Goal: Information Seeking & Learning: Learn about a topic

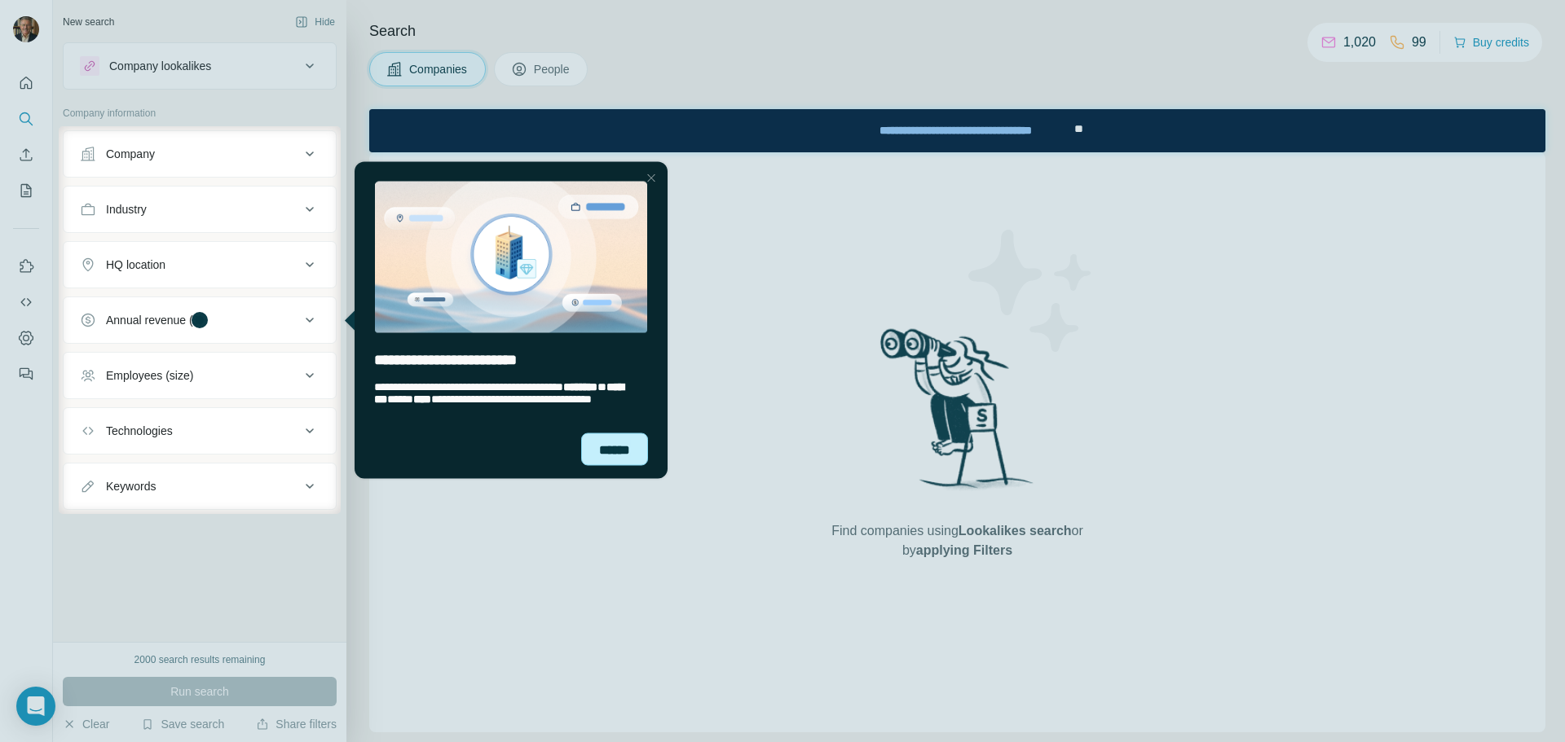
click at [606, 449] on div "******" at bounding box center [614, 449] width 67 height 33
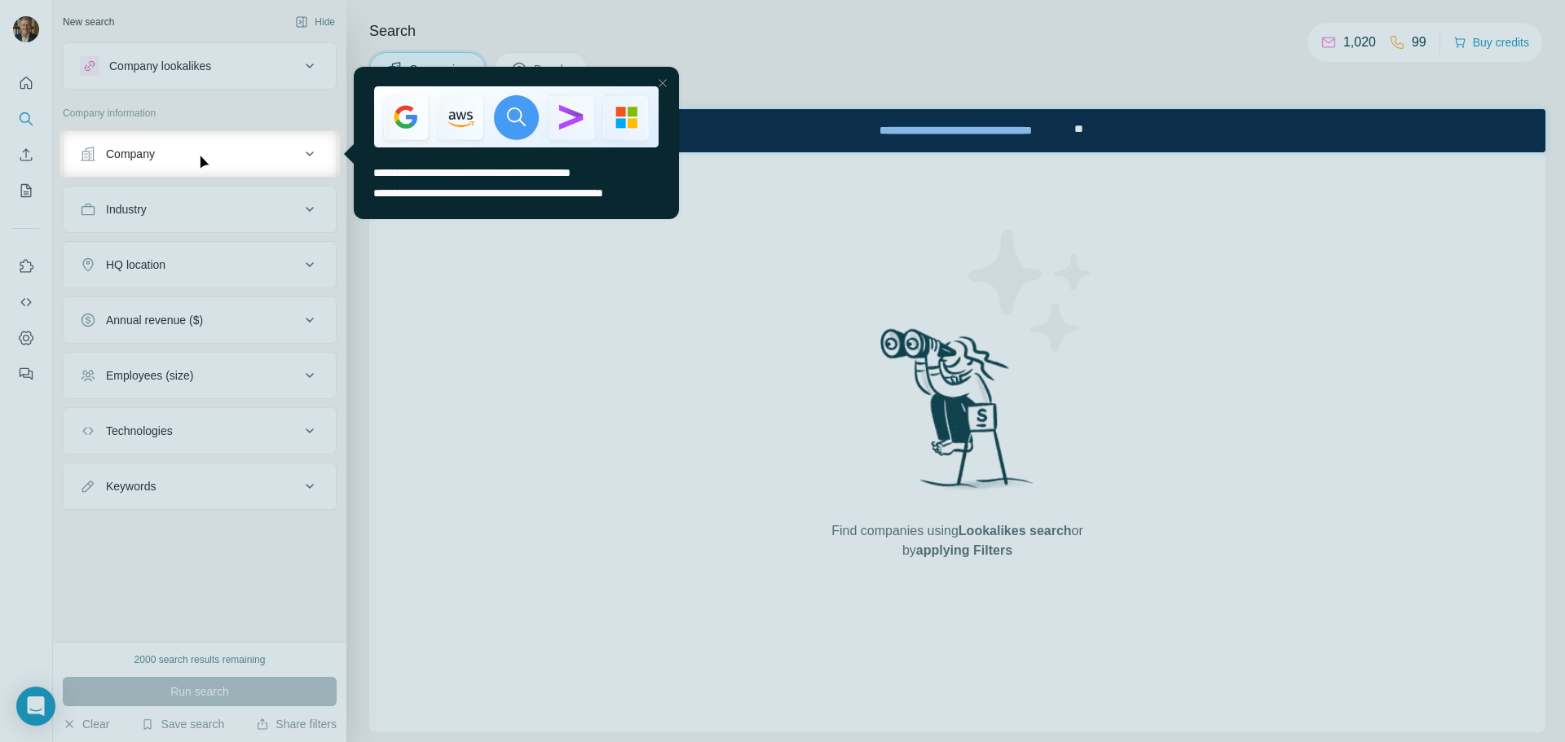
click at [664, 81] on div at bounding box center [663, 83] width 20 height 20
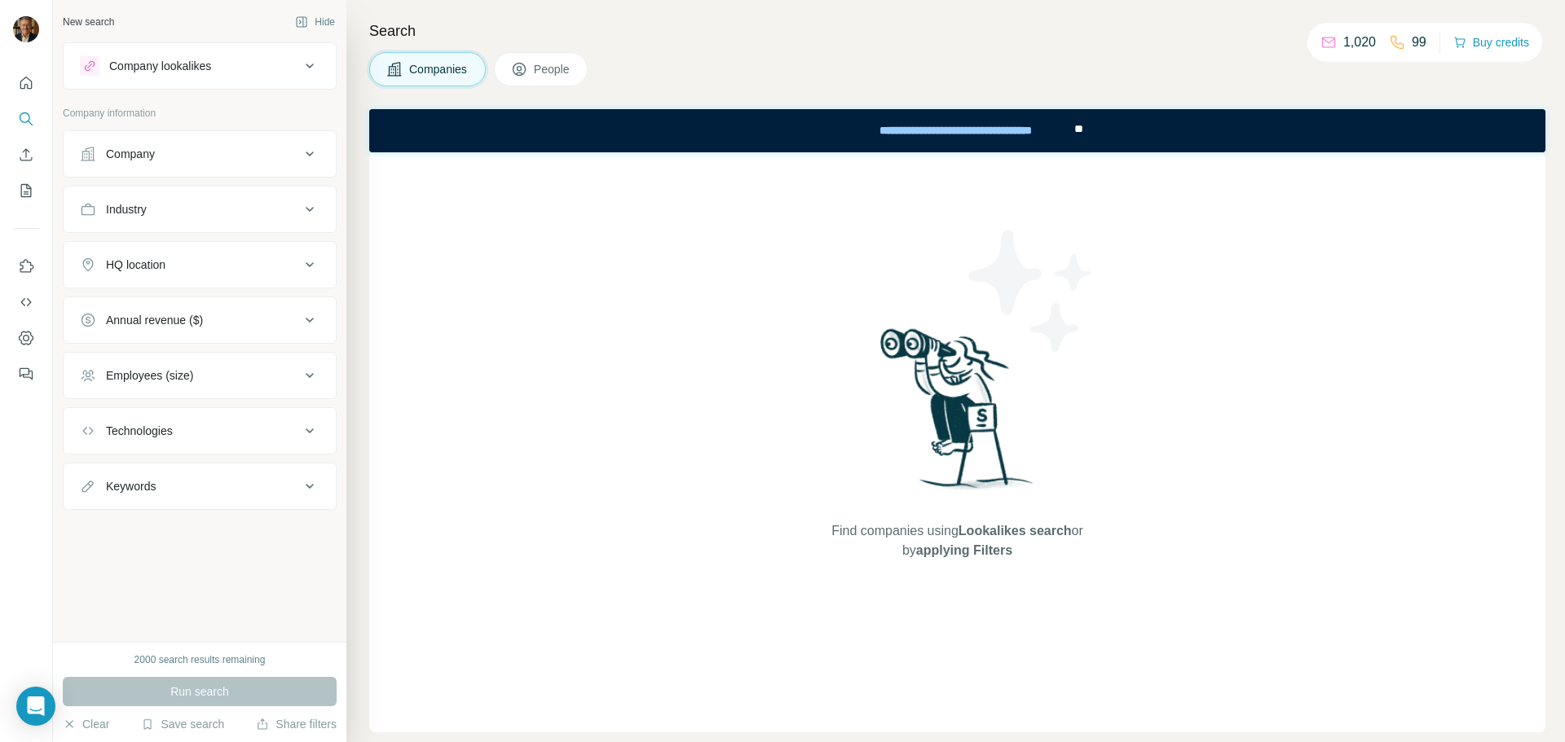
click at [253, 66] on div "Company lookalikes" at bounding box center [190, 66] width 220 height 20
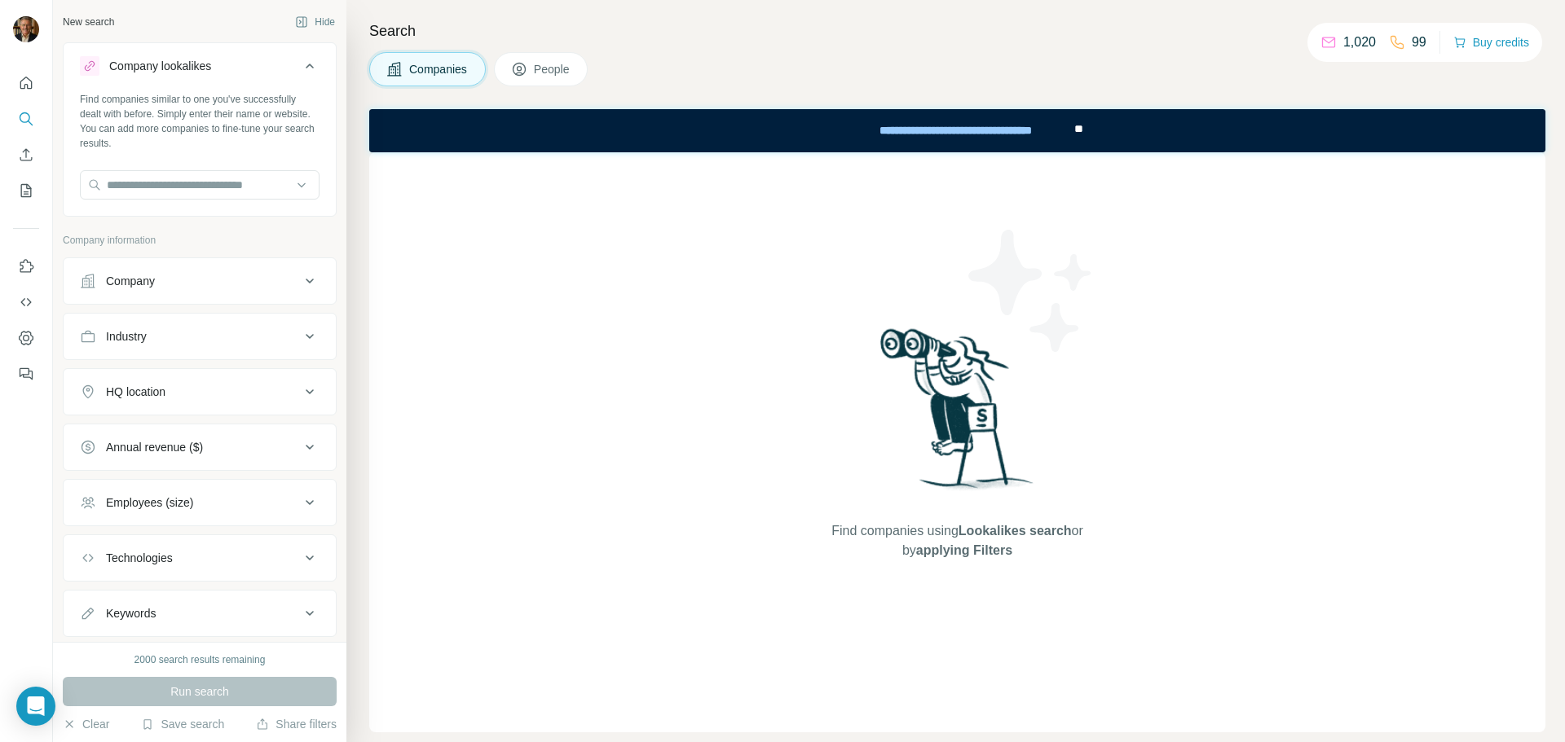
click at [228, 69] on div "Company lookalikes" at bounding box center [190, 66] width 220 height 20
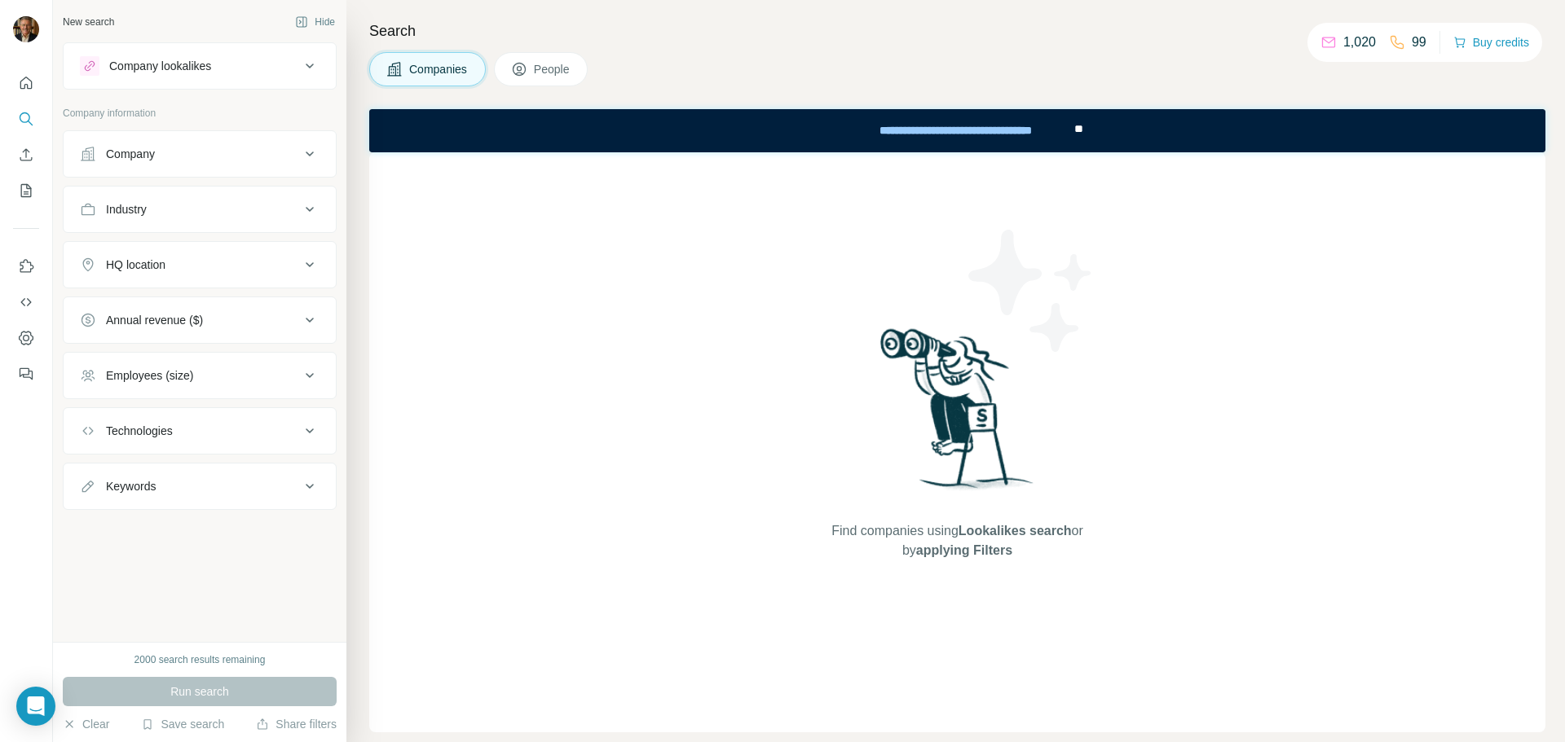
click at [228, 69] on div "Company lookalikes" at bounding box center [190, 66] width 220 height 20
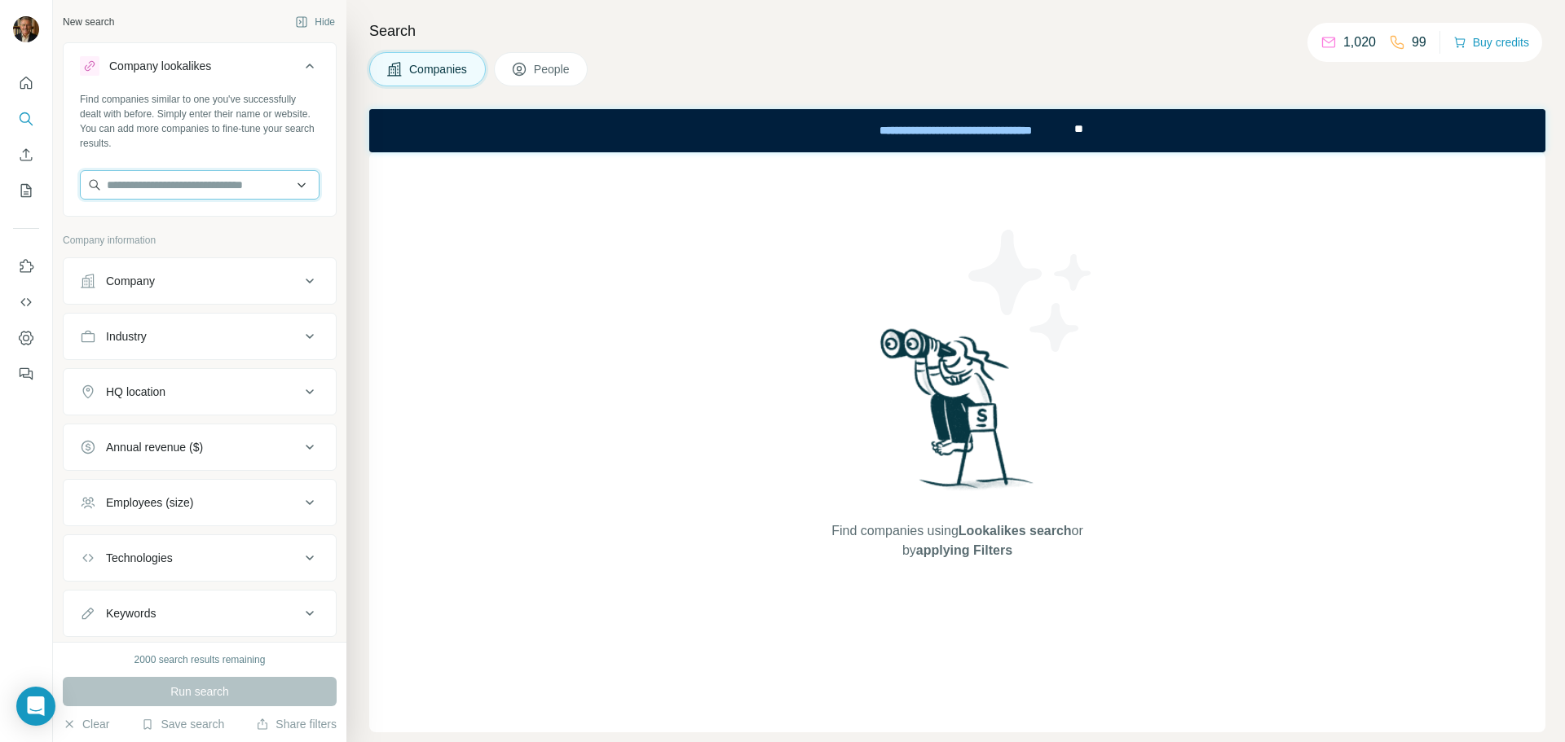
click at [143, 187] on input "text" at bounding box center [200, 184] width 240 height 29
type input "*"
type input "**********"
click at [164, 231] on p "[DOMAIN_NAME]" at bounding box center [175, 237] width 99 height 15
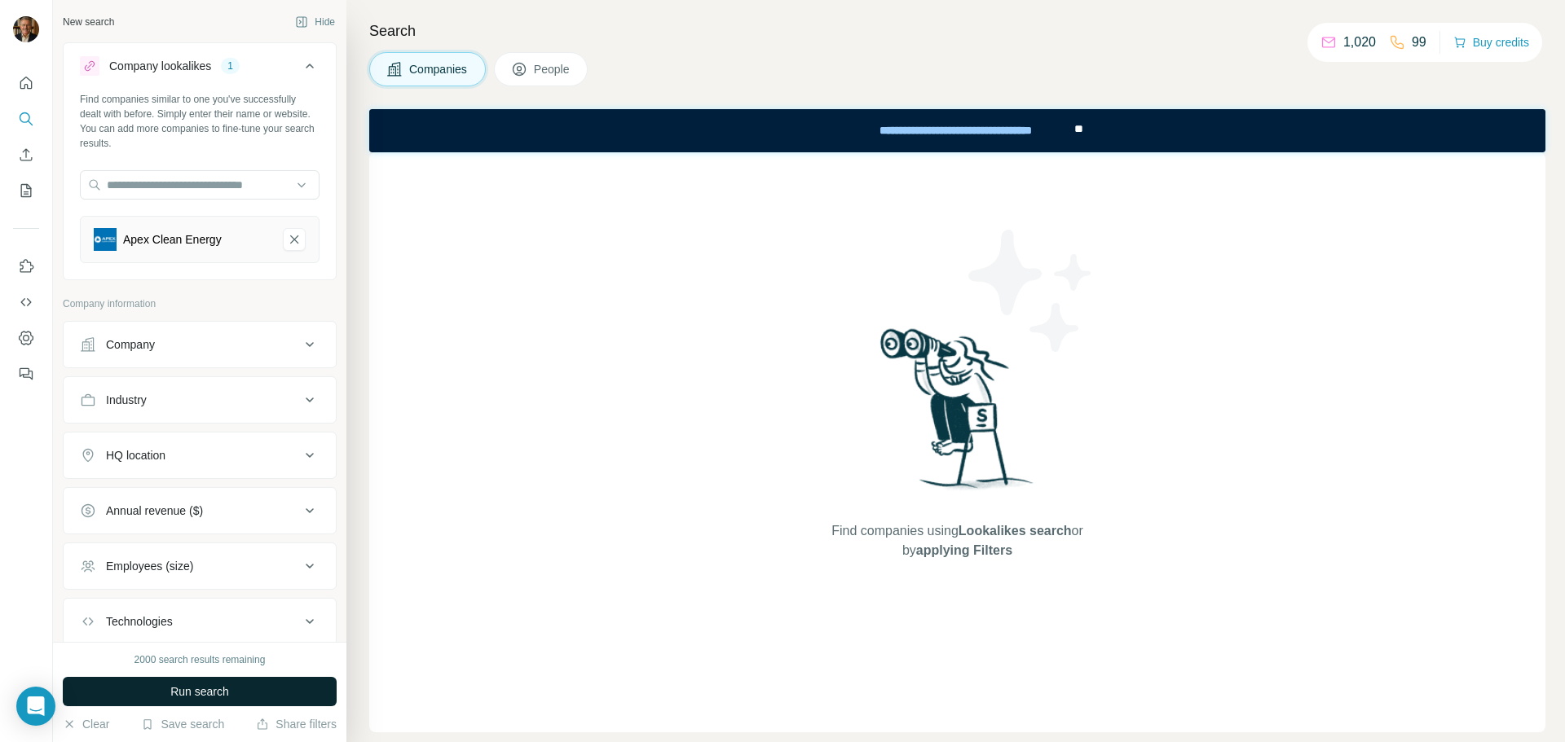
click at [209, 691] on span "Run search" at bounding box center [199, 692] width 59 height 16
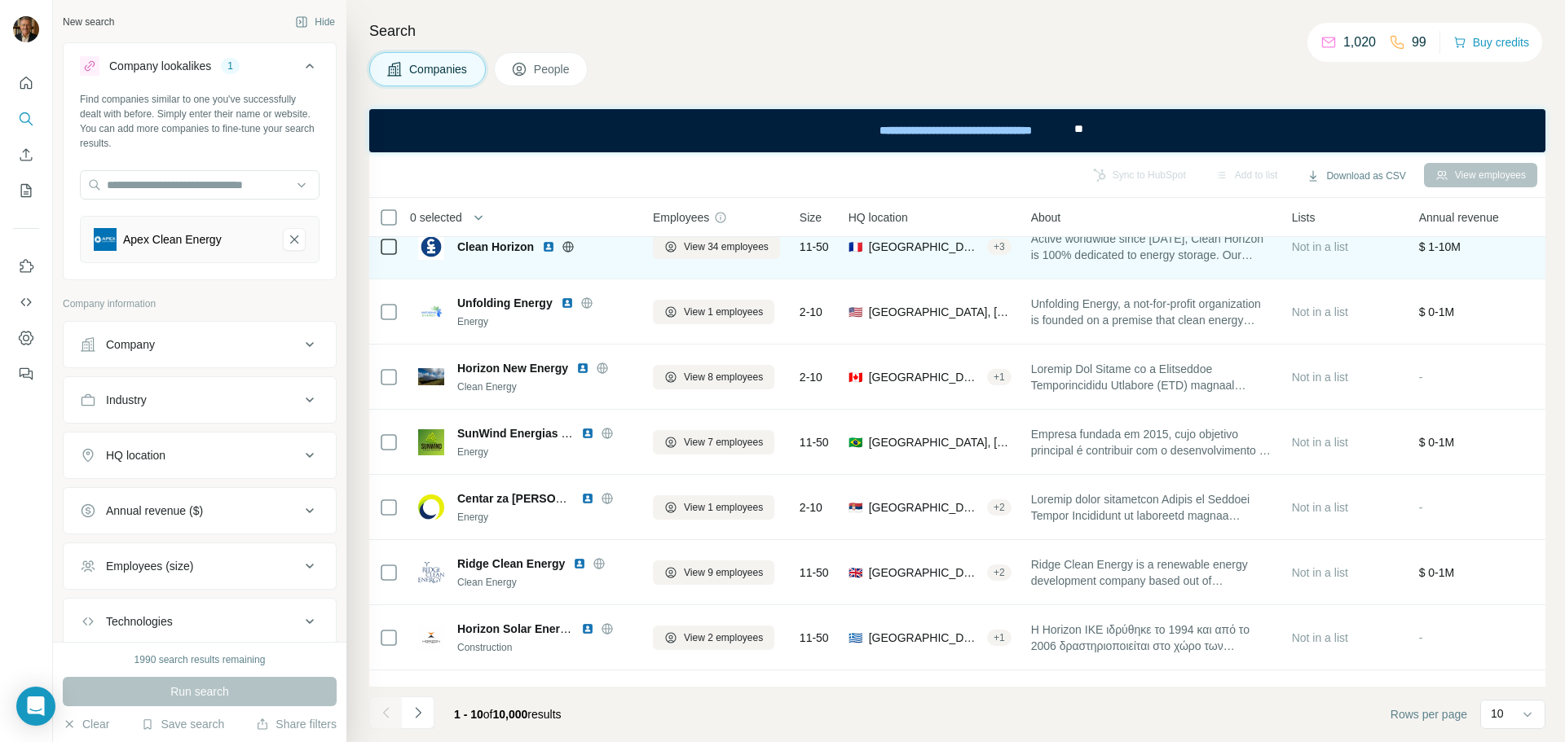
scroll to position [210, 0]
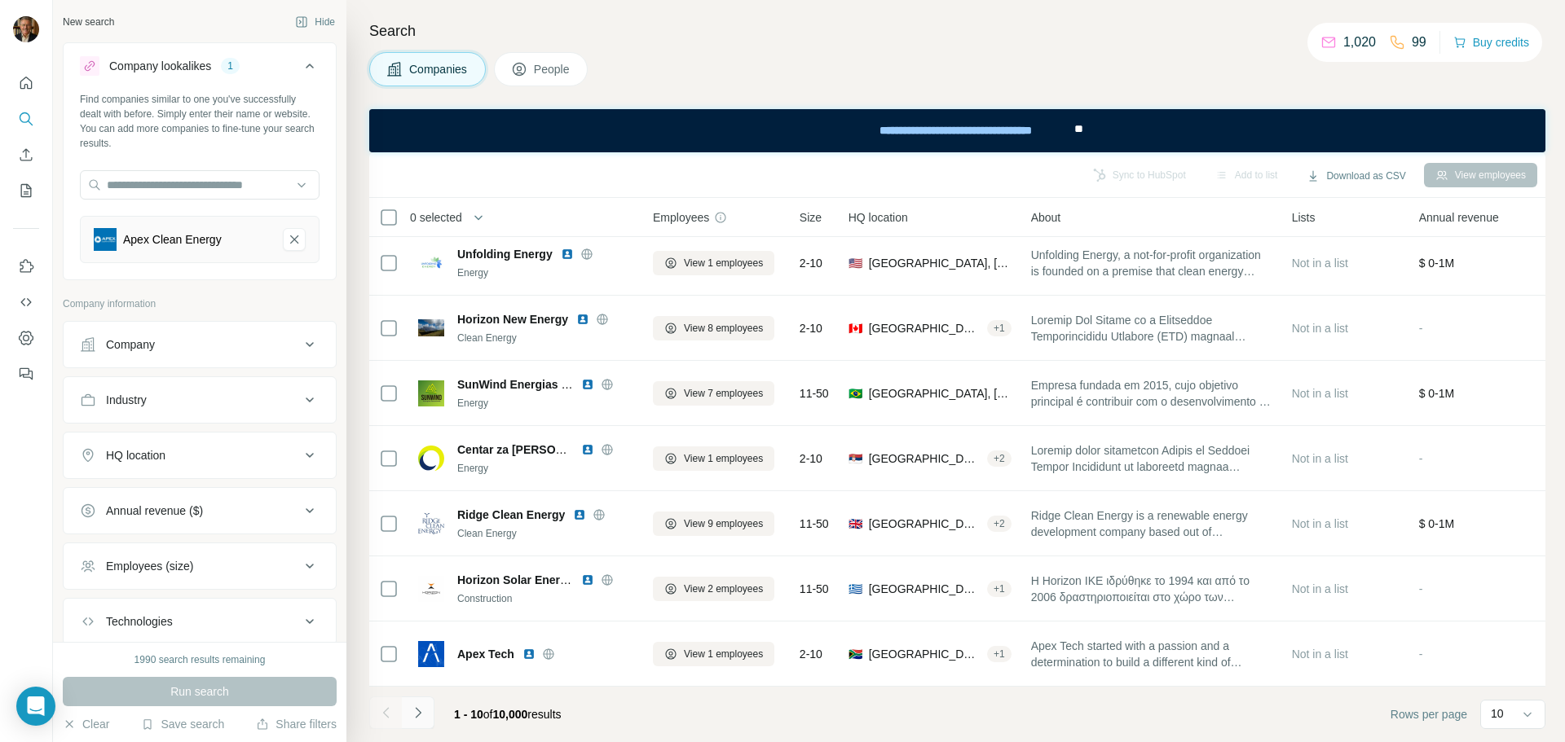
click at [416, 721] on button "Navigate to next page" at bounding box center [418, 713] width 33 height 33
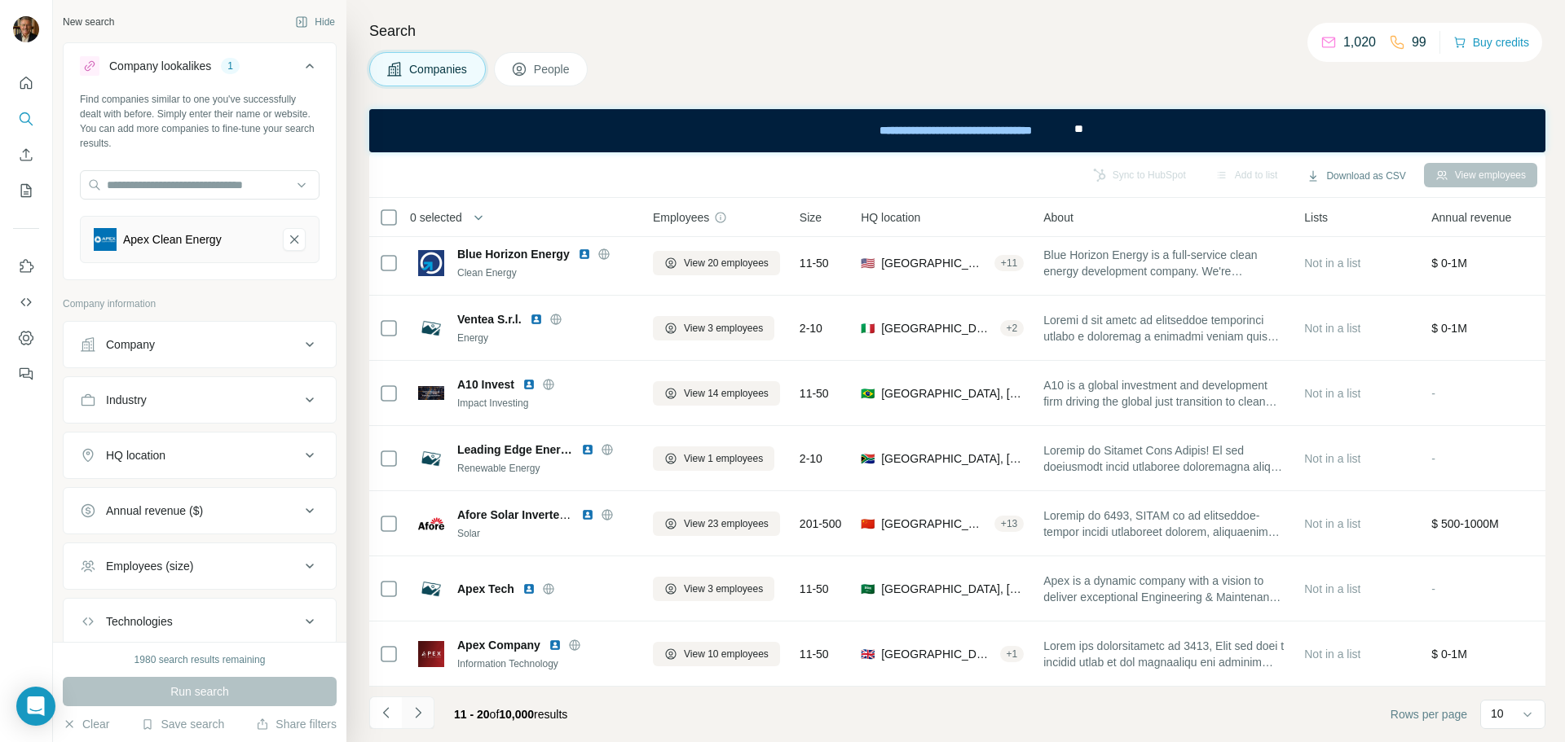
click at [417, 710] on icon "Navigate to next page" at bounding box center [418, 712] width 6 height 11
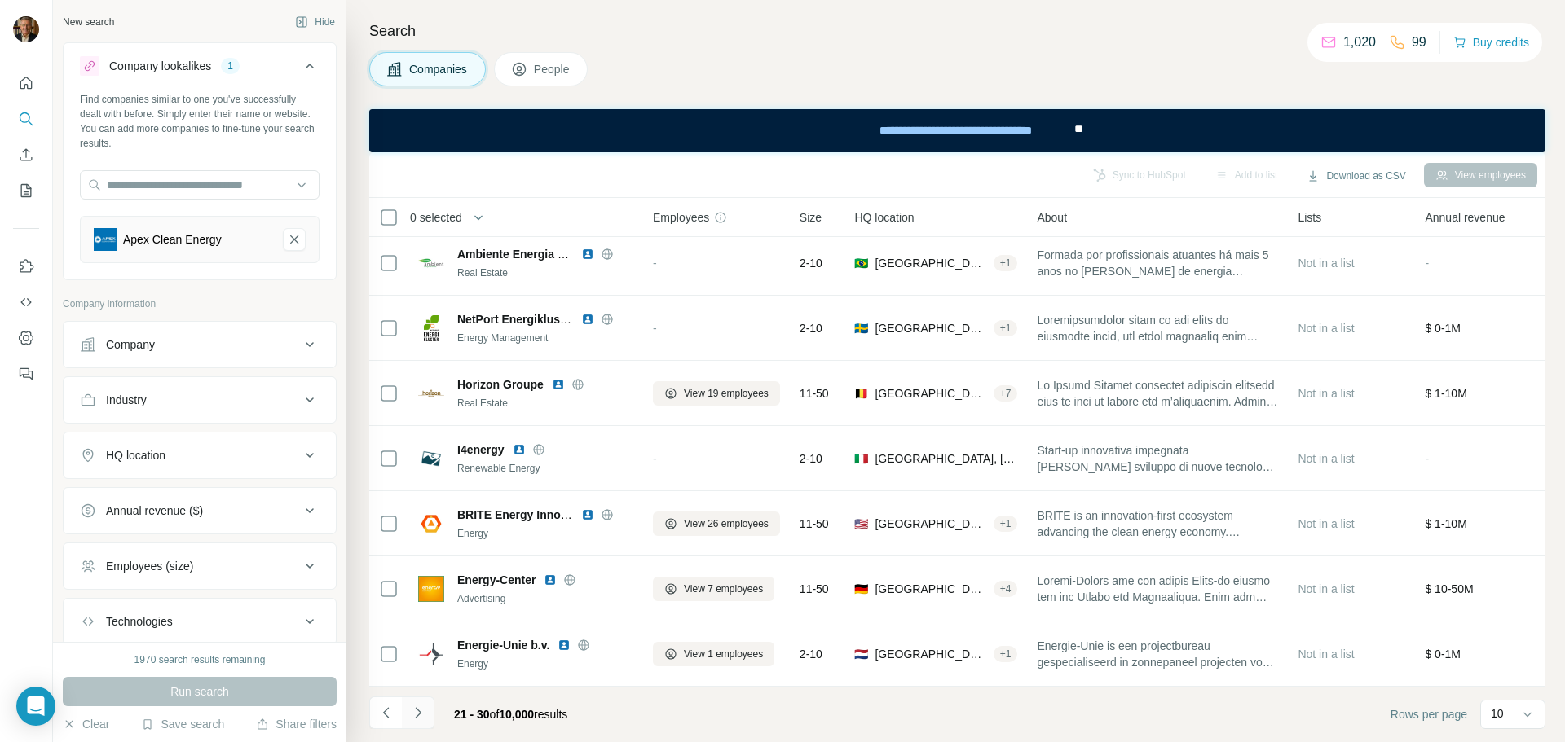
click at [413, 713] on icon "Navigate to next page" at bounding box center [418, 713] width 16 height 16
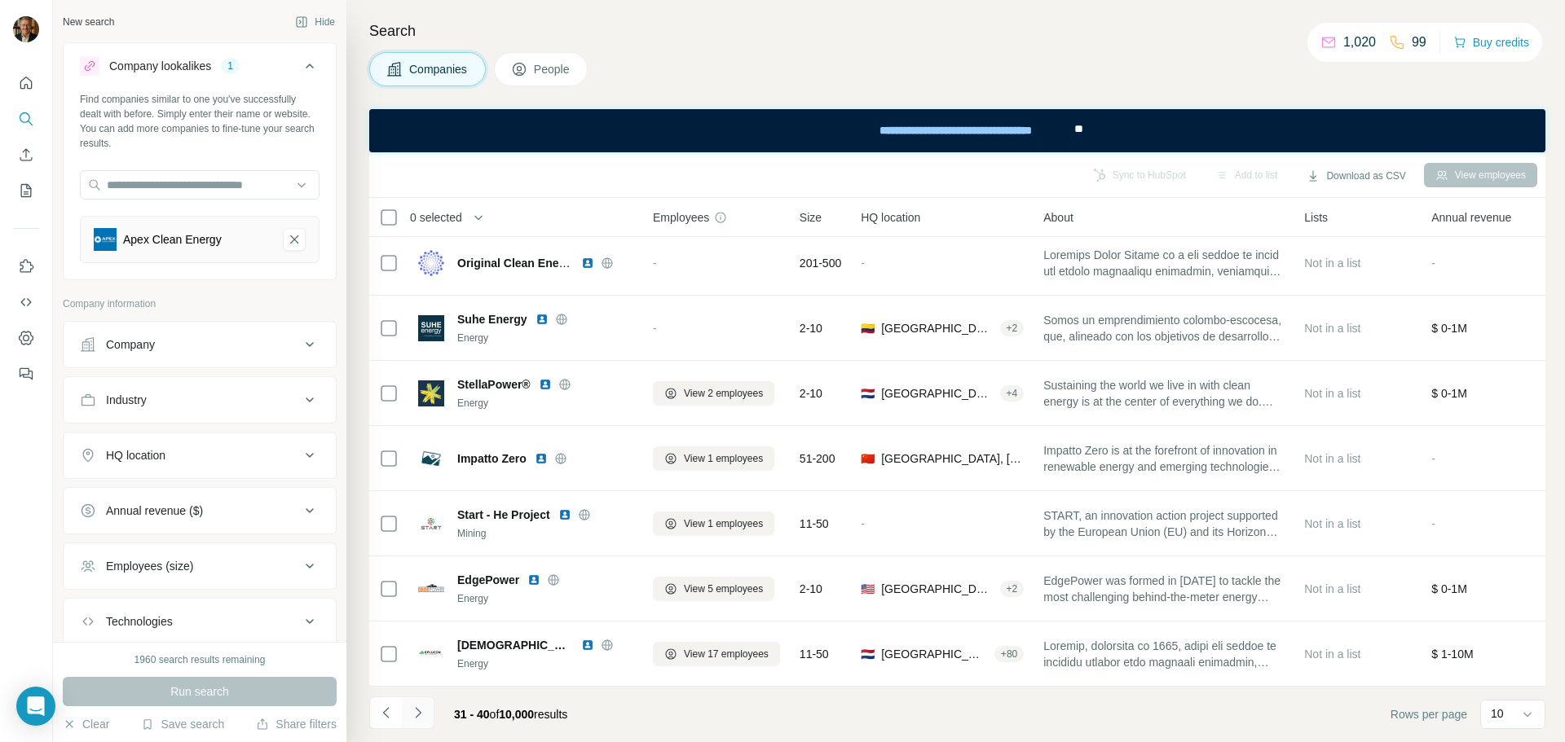
click at [423, 707] on icon "Navigate to next page" at bounding box center [418, 713] width 16 height 16
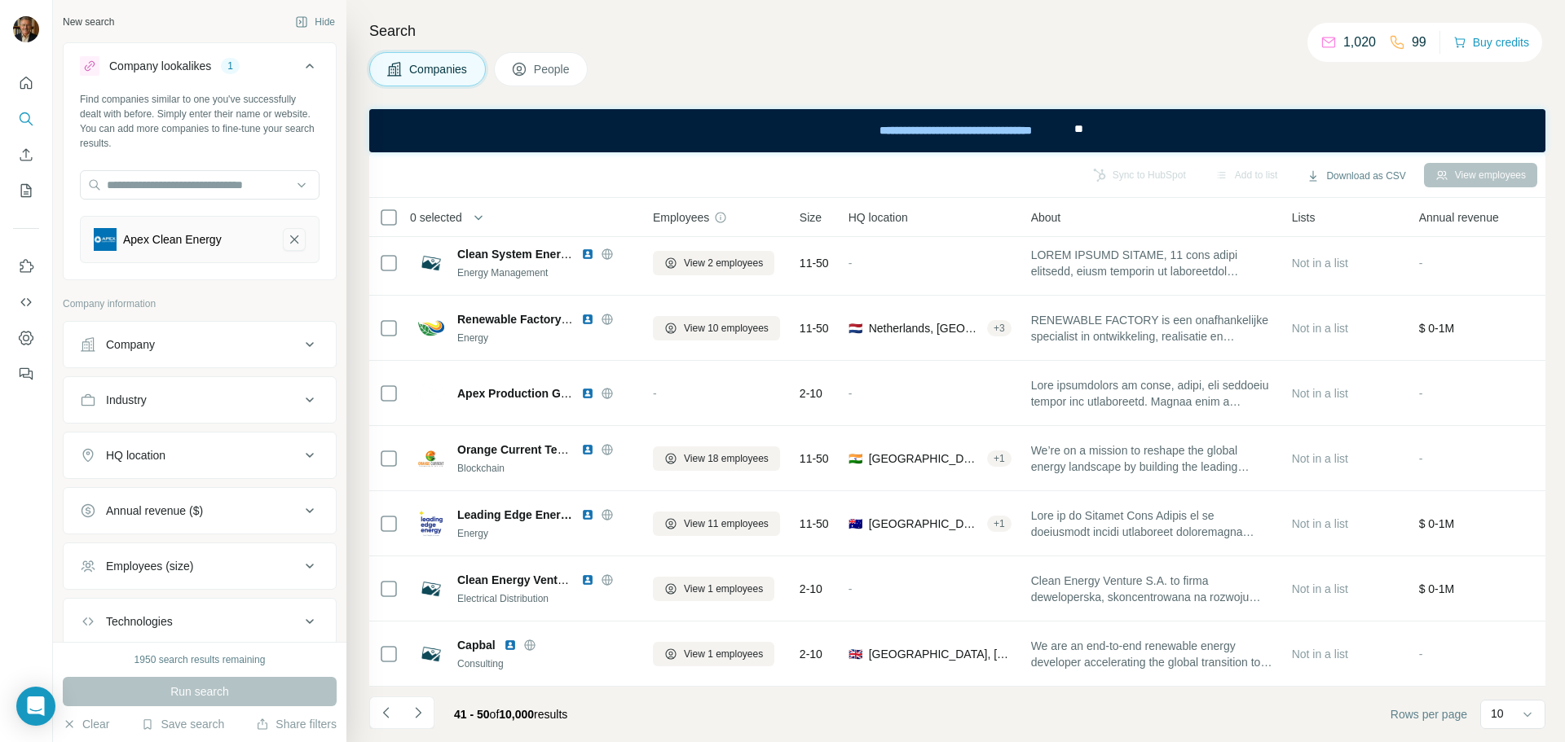
click at [287, 233] on icon "Apex Clean Energy-remove-button" at bounding box center [294, 239] width 15 height 16
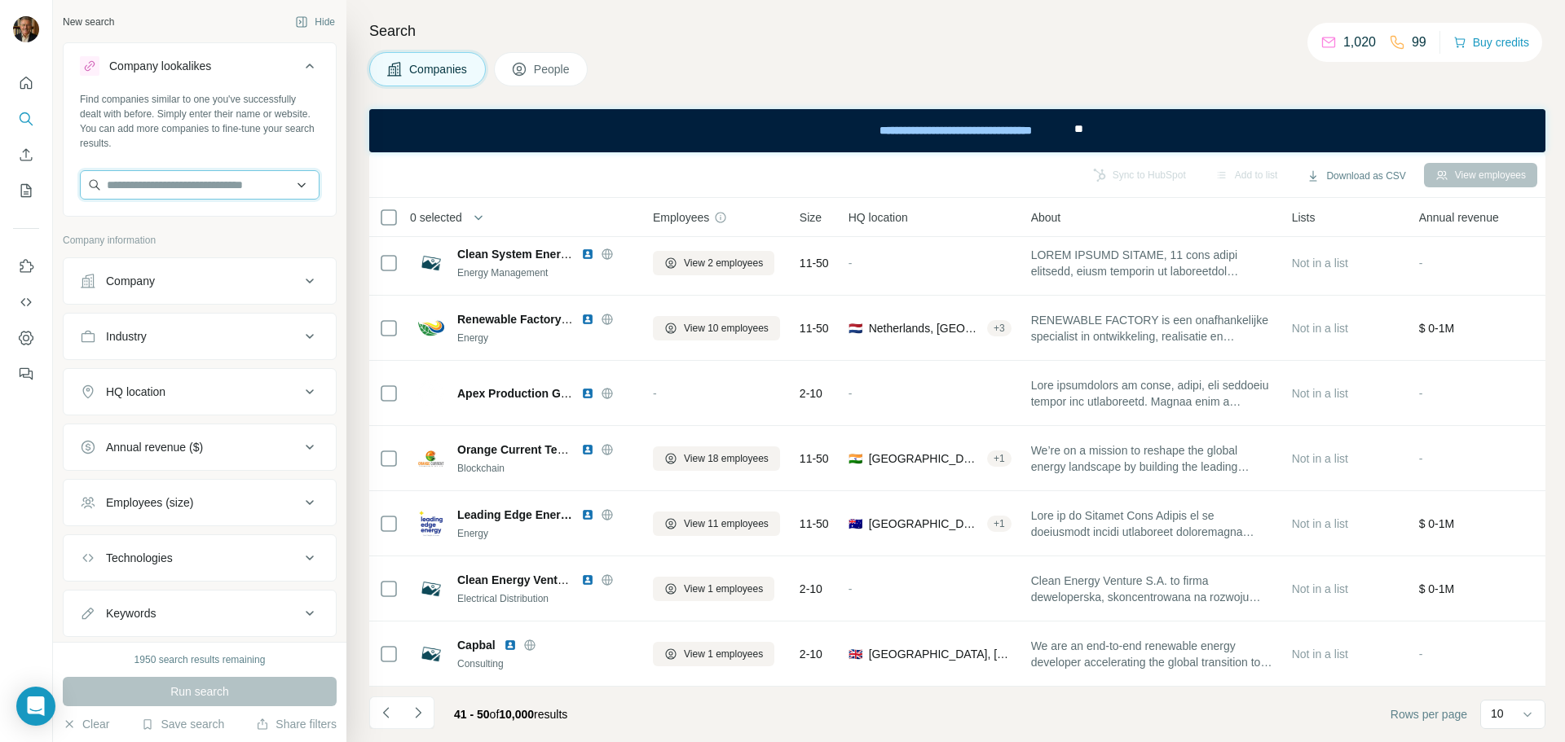
click at [157, 184] on input "text" at bounding box center [200, 184] width 240 height 29
type input "**********"
click at [156, 231] on p "[URL]" at bounding box center [140, 237] width 29 height 15
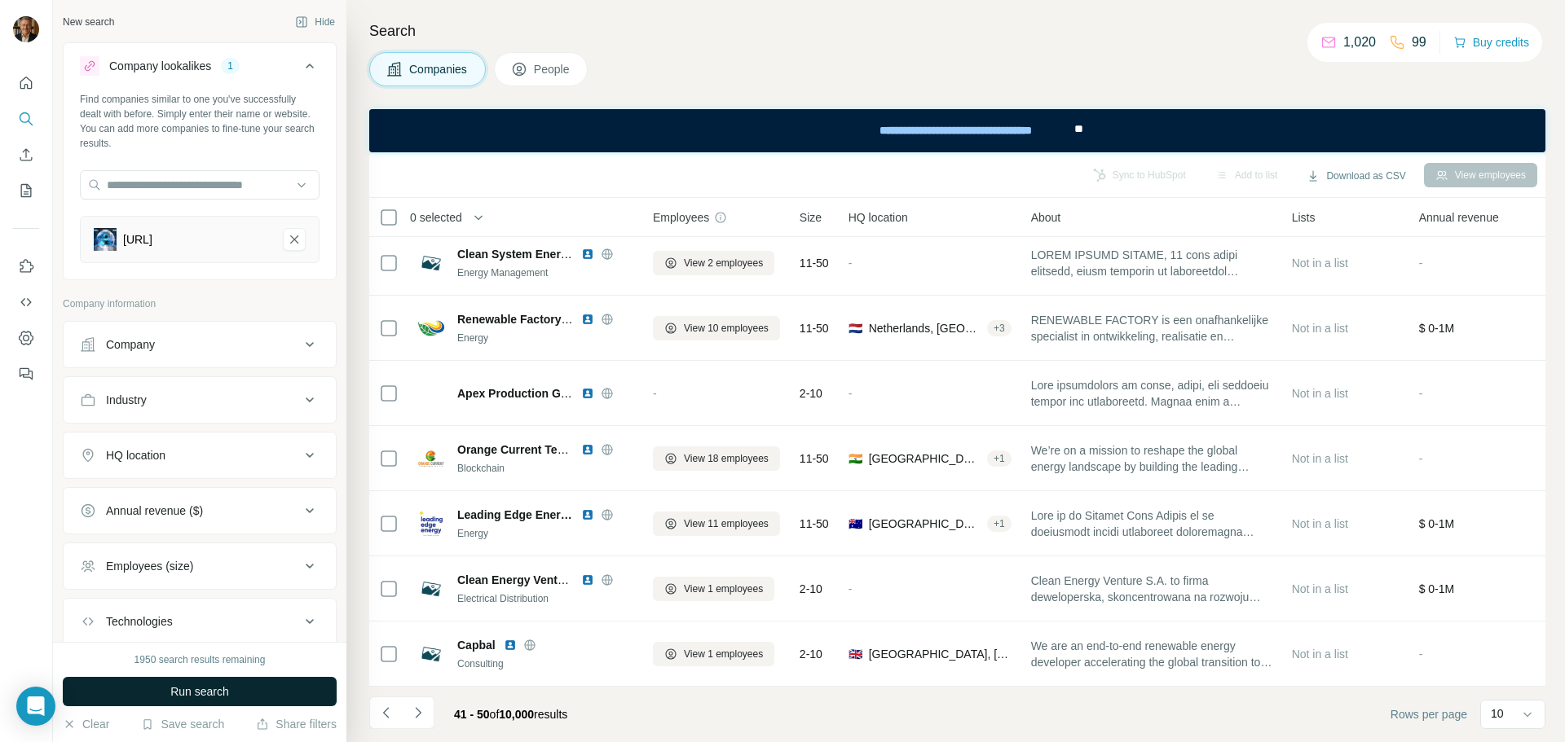
click at [191, 689] on span "Run search" at bounding box center [199, 692] width 59 height 16
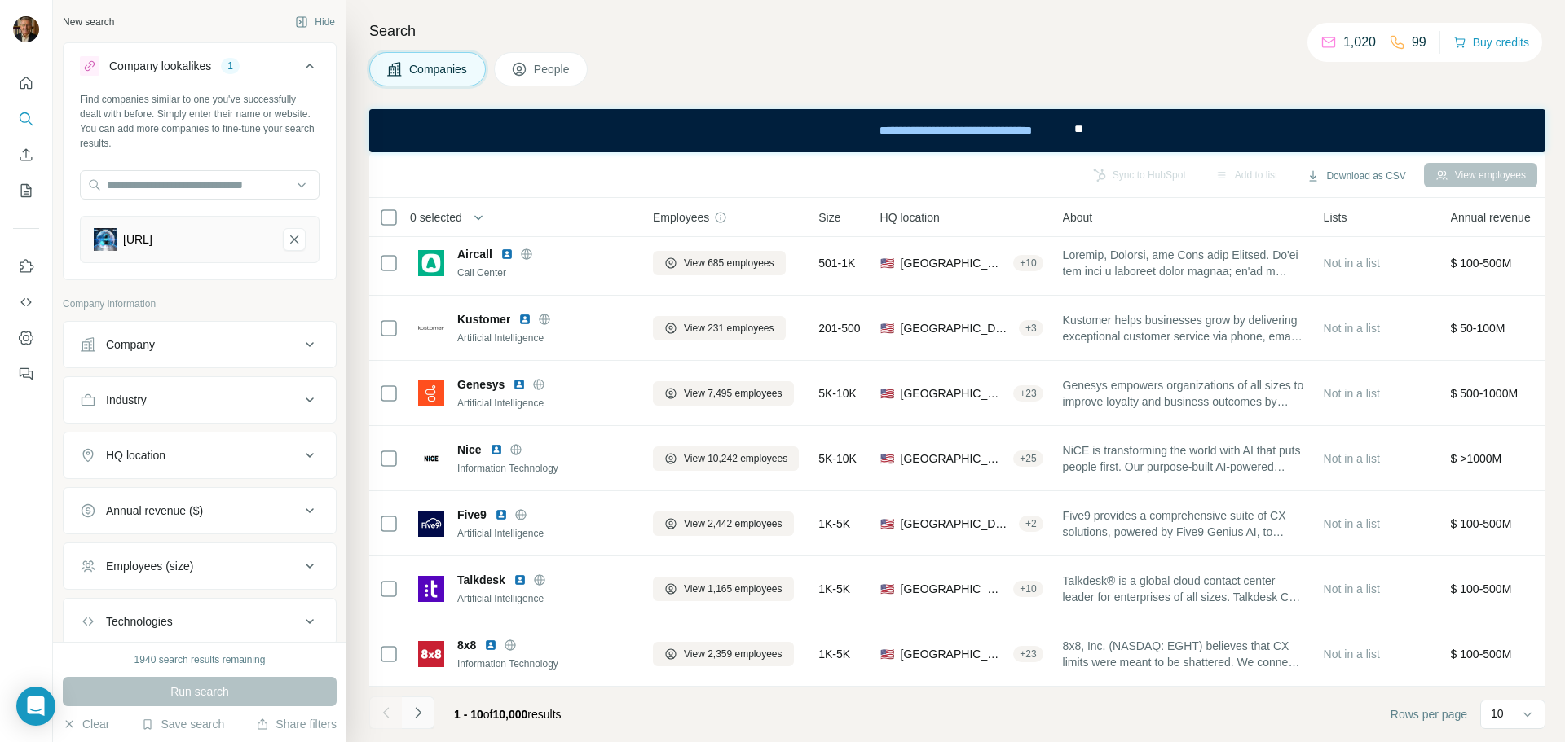
click at [414, 712] on icon "Navigate to next page" at bounding box center [418, 713] width 16 height 16
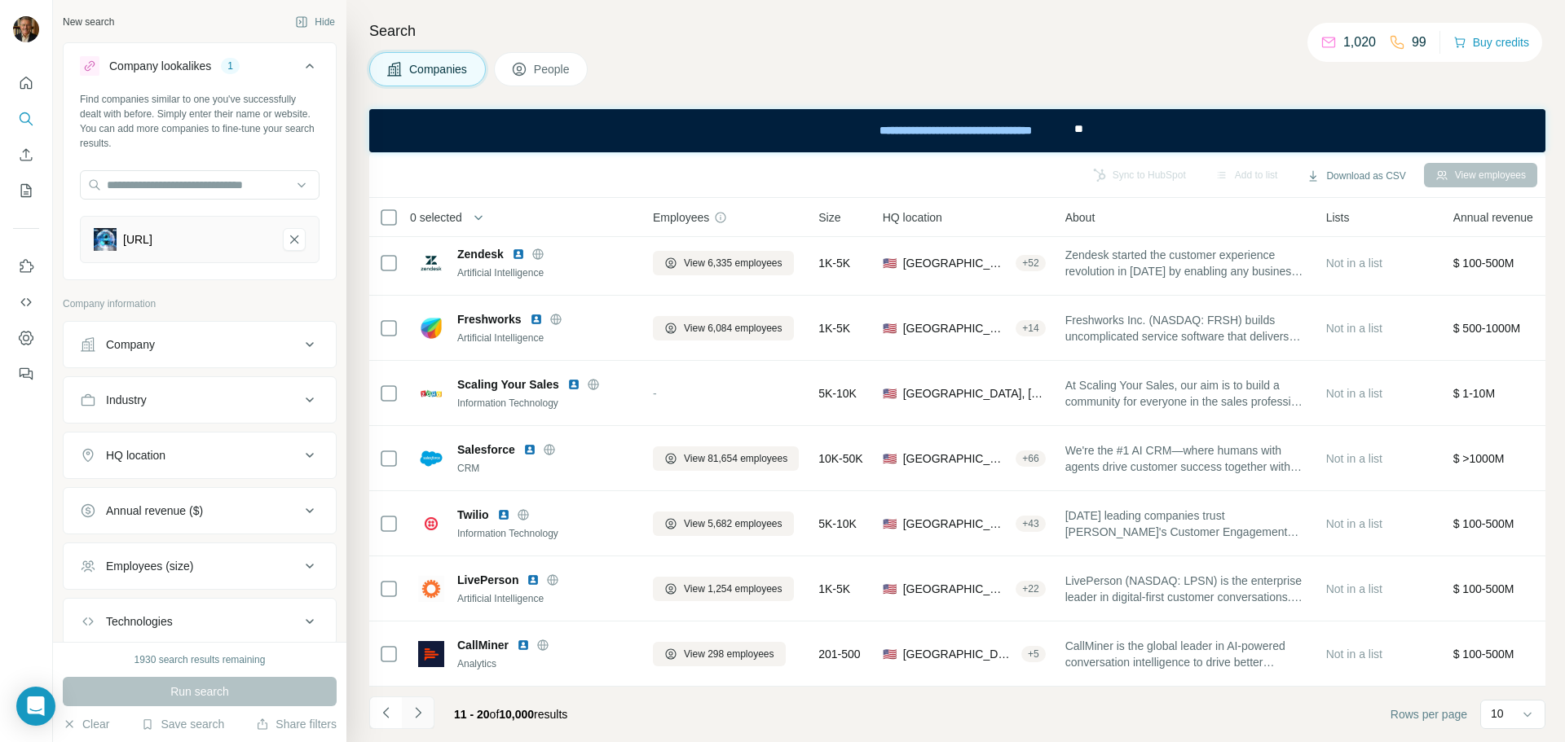
click at [419, 710] on icon "Navigate to next page" at bounding box center [418, 713] width 16 height 16
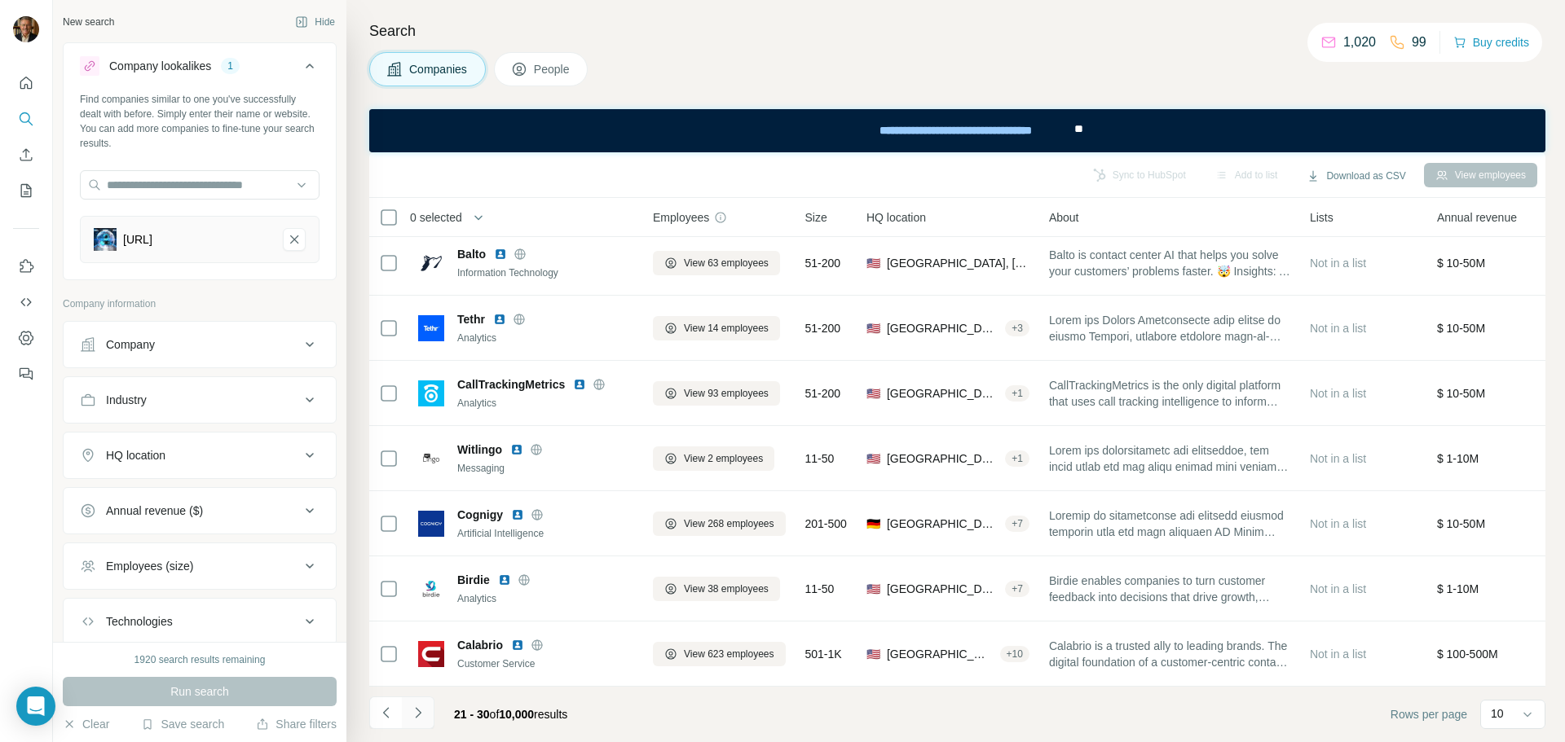
click at [414, 713] on icon "Navigate to next page" at bounding box center [418, 713] width 16 height 16
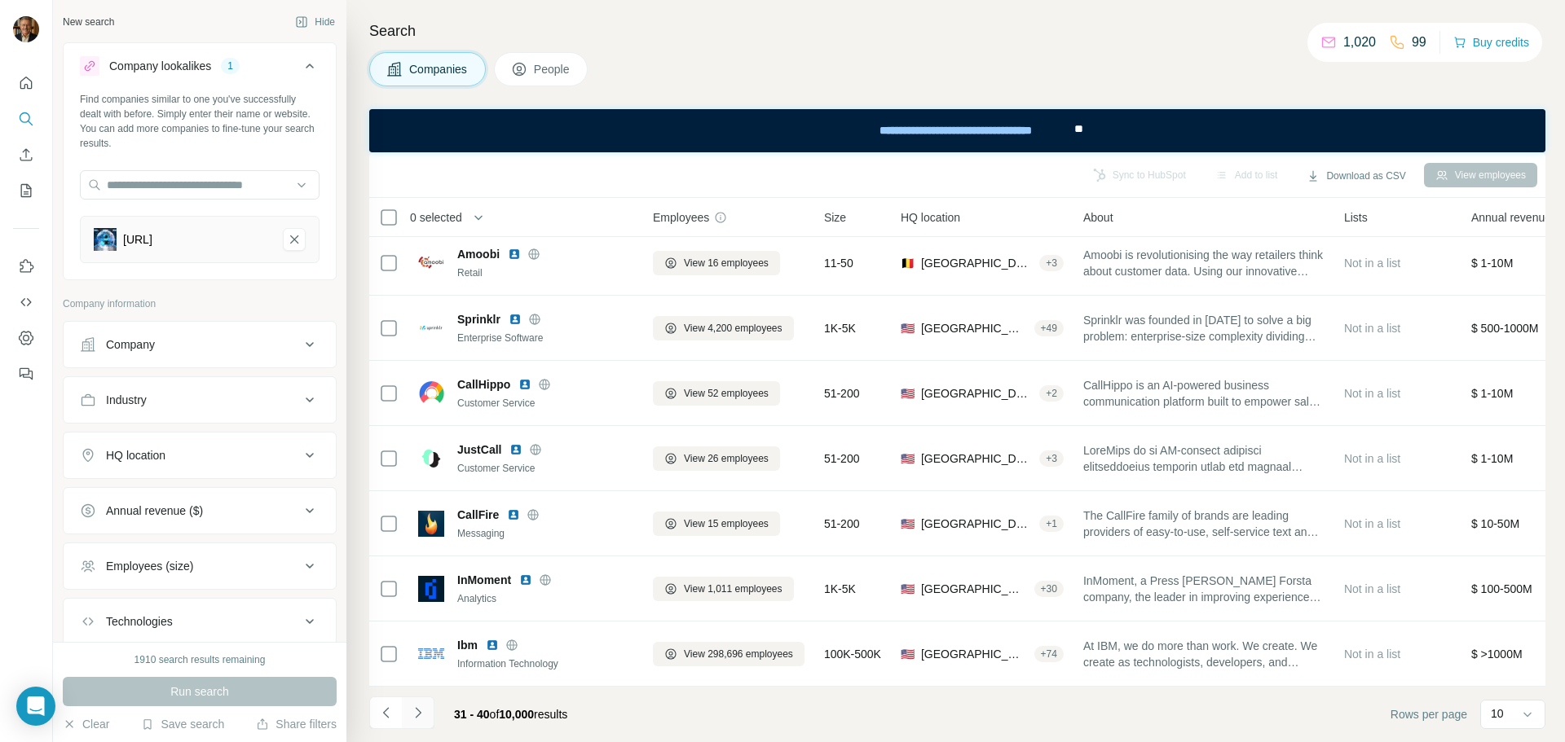
click at [413, 714] on icon "Navigate to next page" at bounding box center [418, 713] width 16 height 16
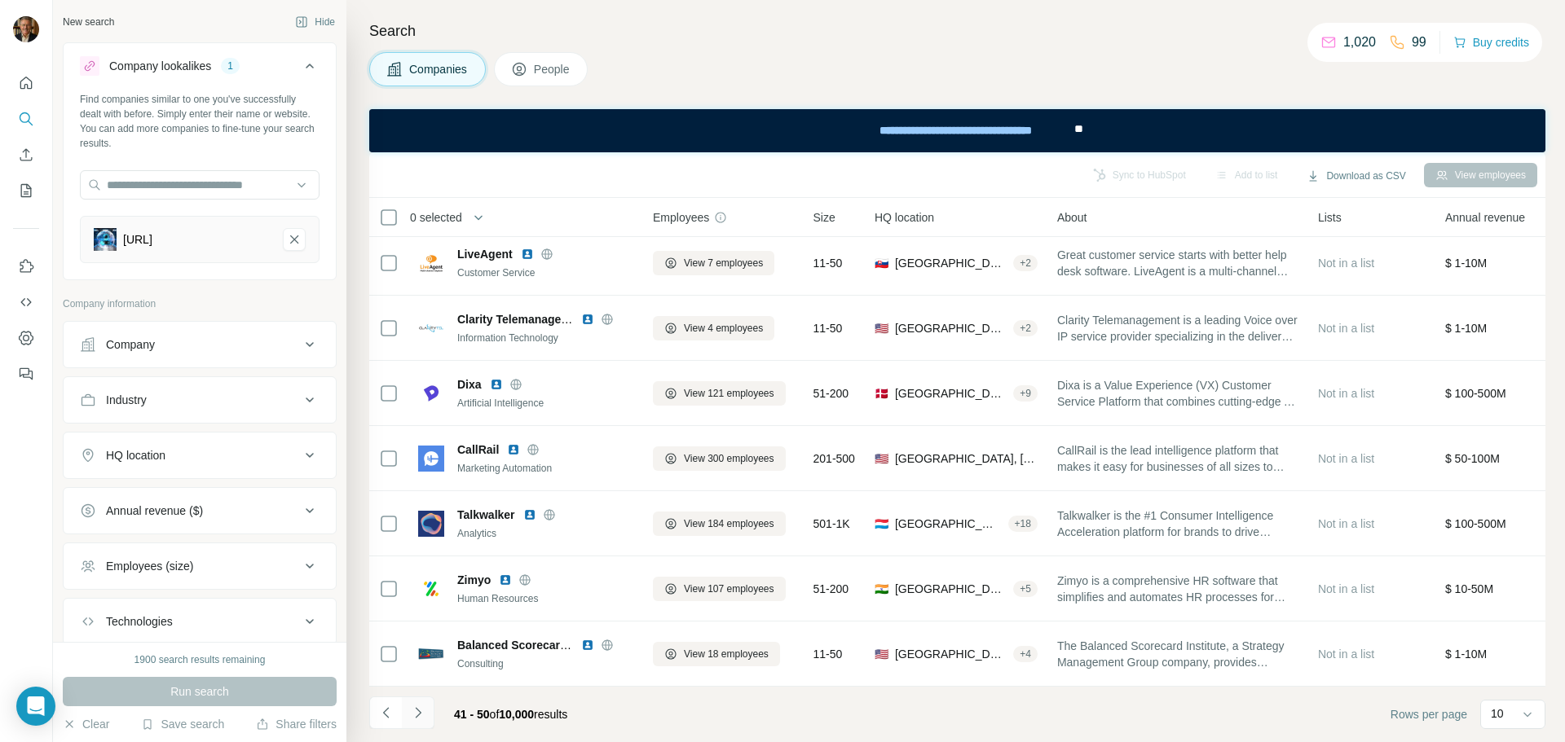
click at [421, 718] on icon "Navigate to next page" at bounding box center [418, 713] width 16 height 16
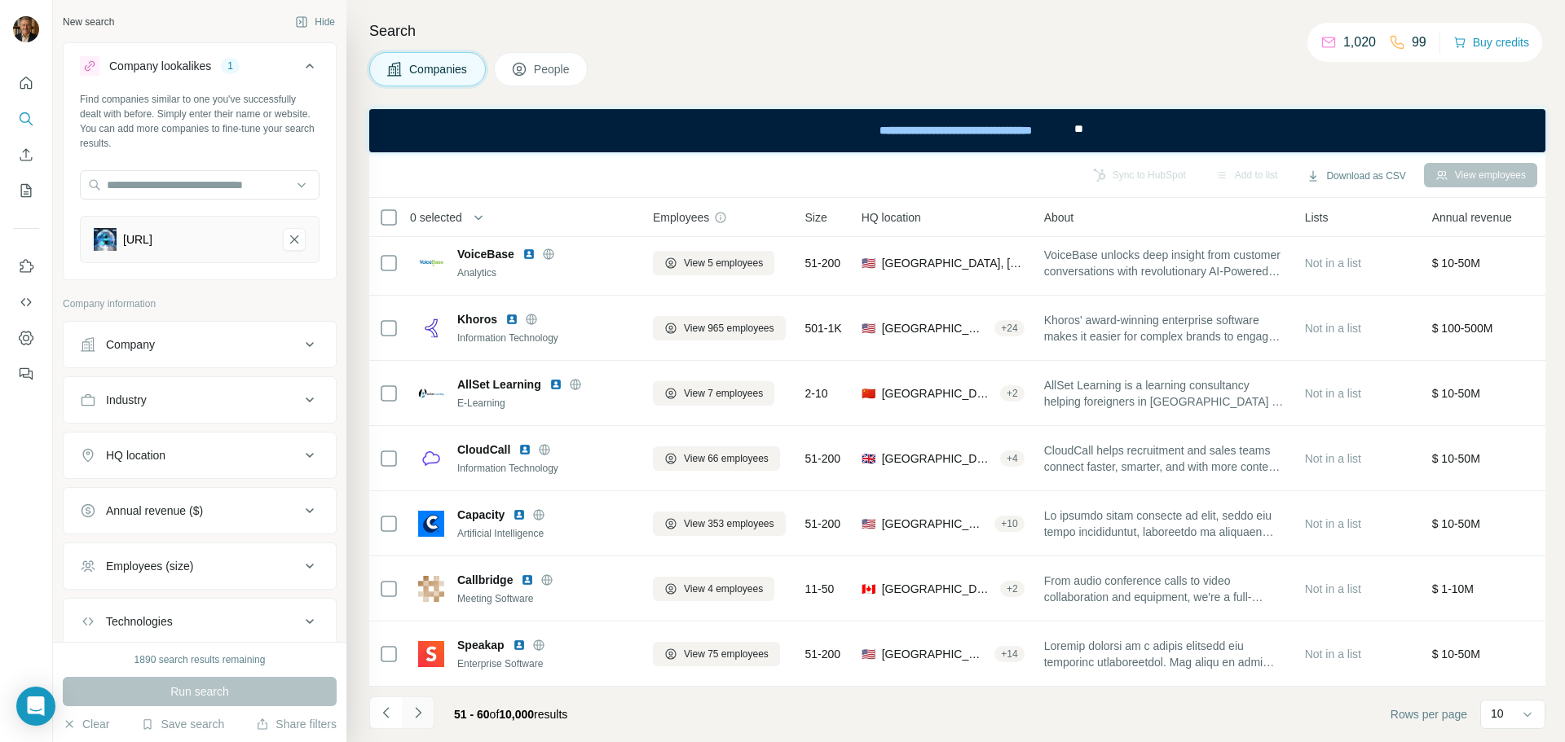
click at [420, 716] on icon "Navigate to next page" at bounding box center [418, 713] width 16 height 16
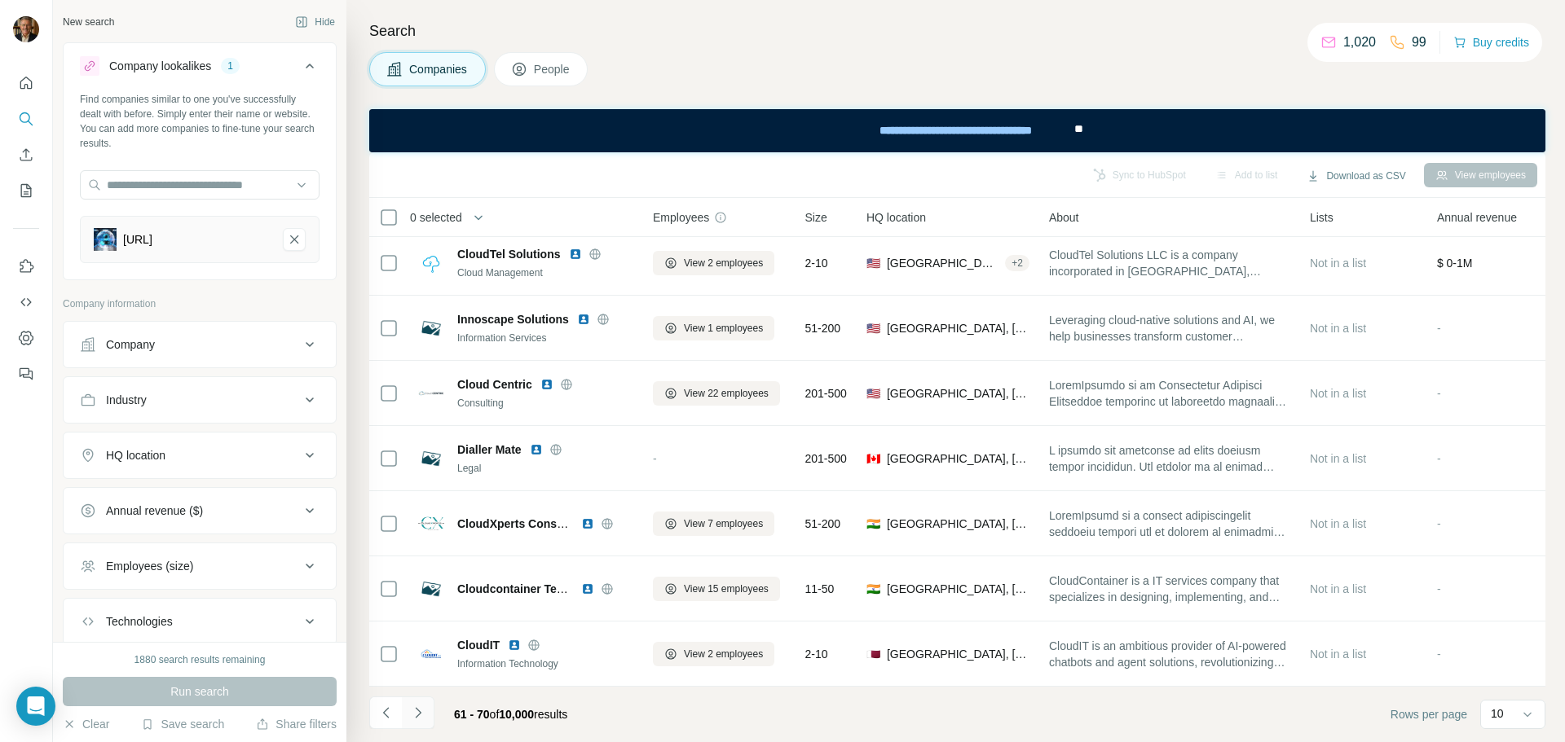
click at [416, 716] on icon "Navigate to next page" at bounding box center [418, 712] width 6 height 11
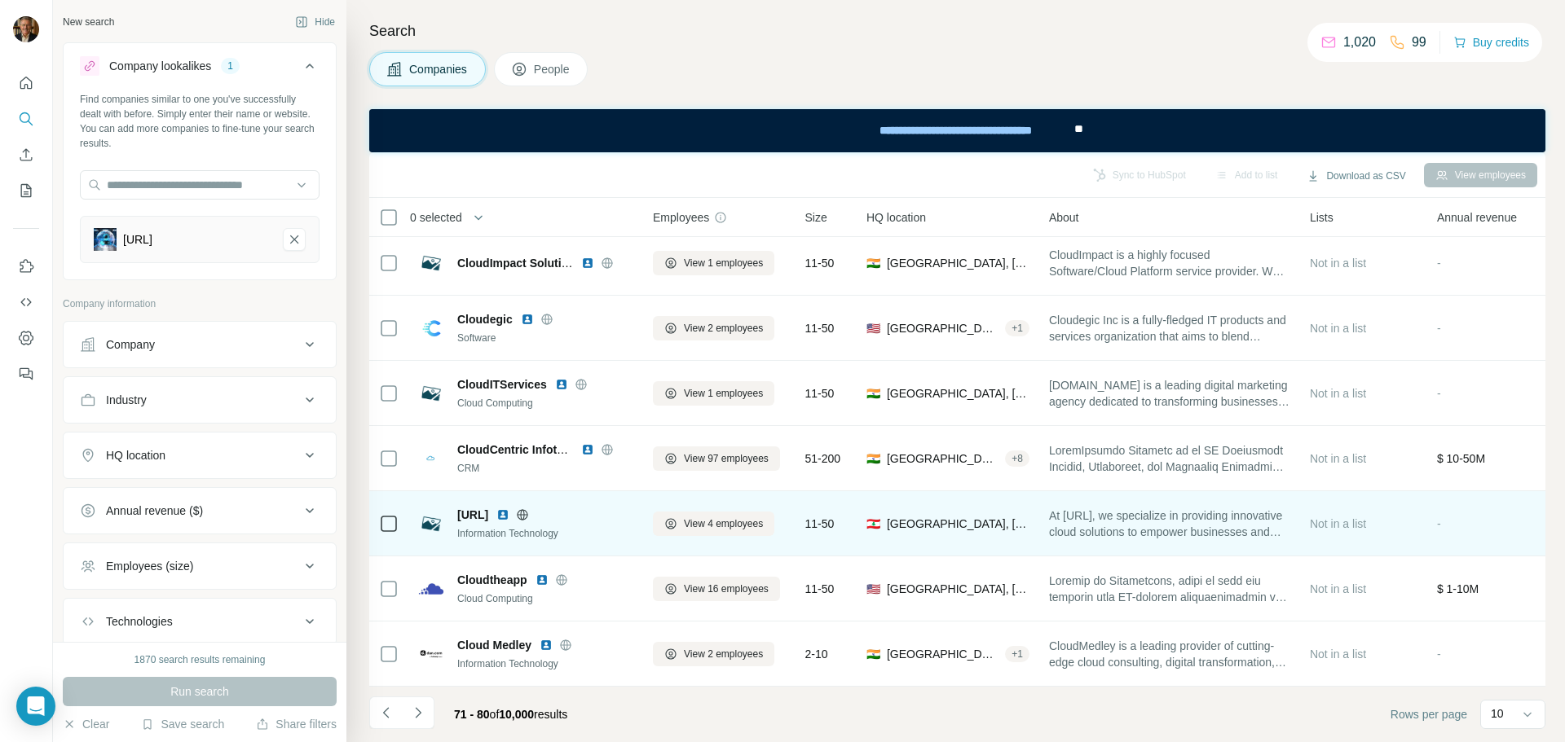
click at [482, 526] on div "Information Technology" at bounding box center [545, 533] width 176 height 15
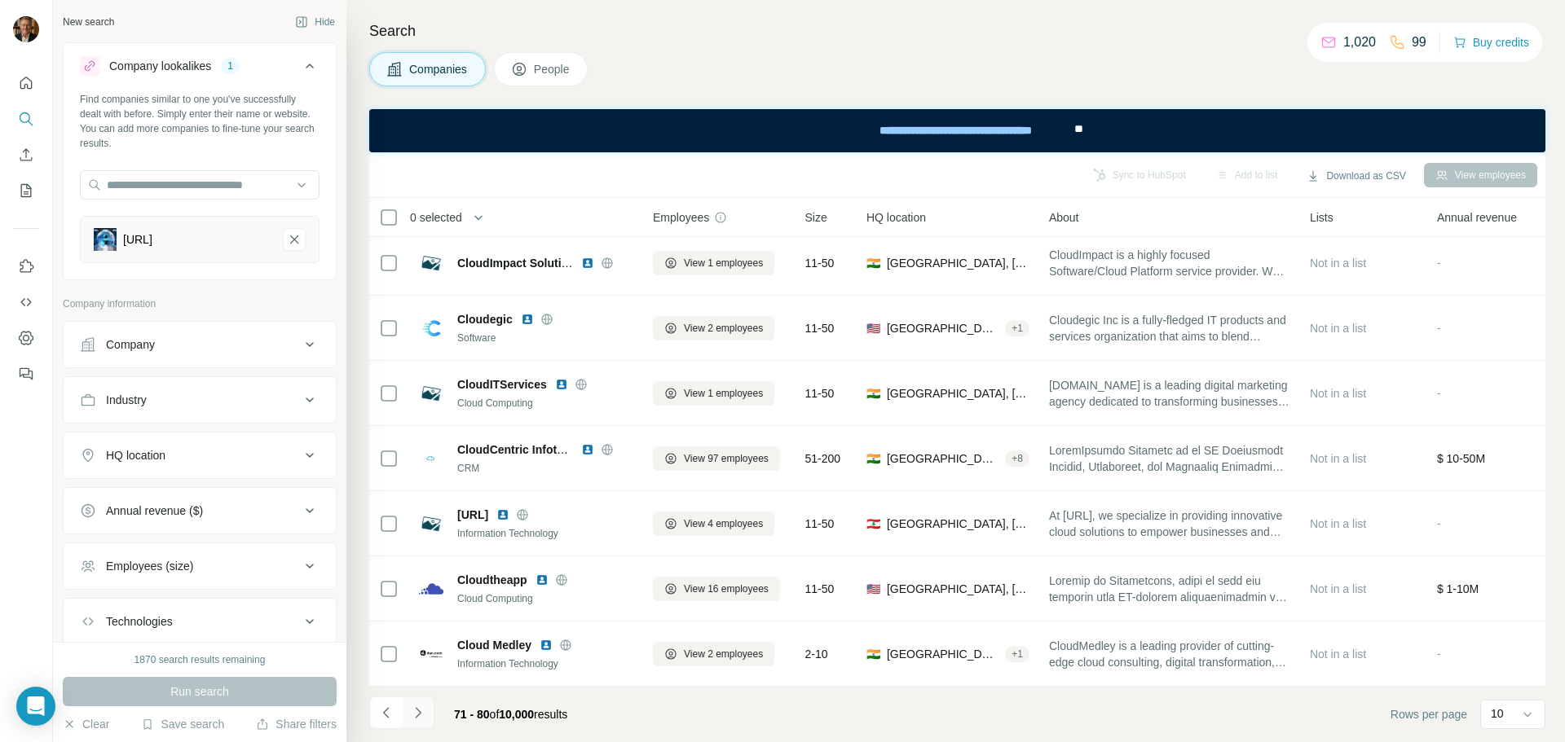
click at [421, 712] on icon "Navigate to next page" at bounding box center [418, 713] width 16 height 16
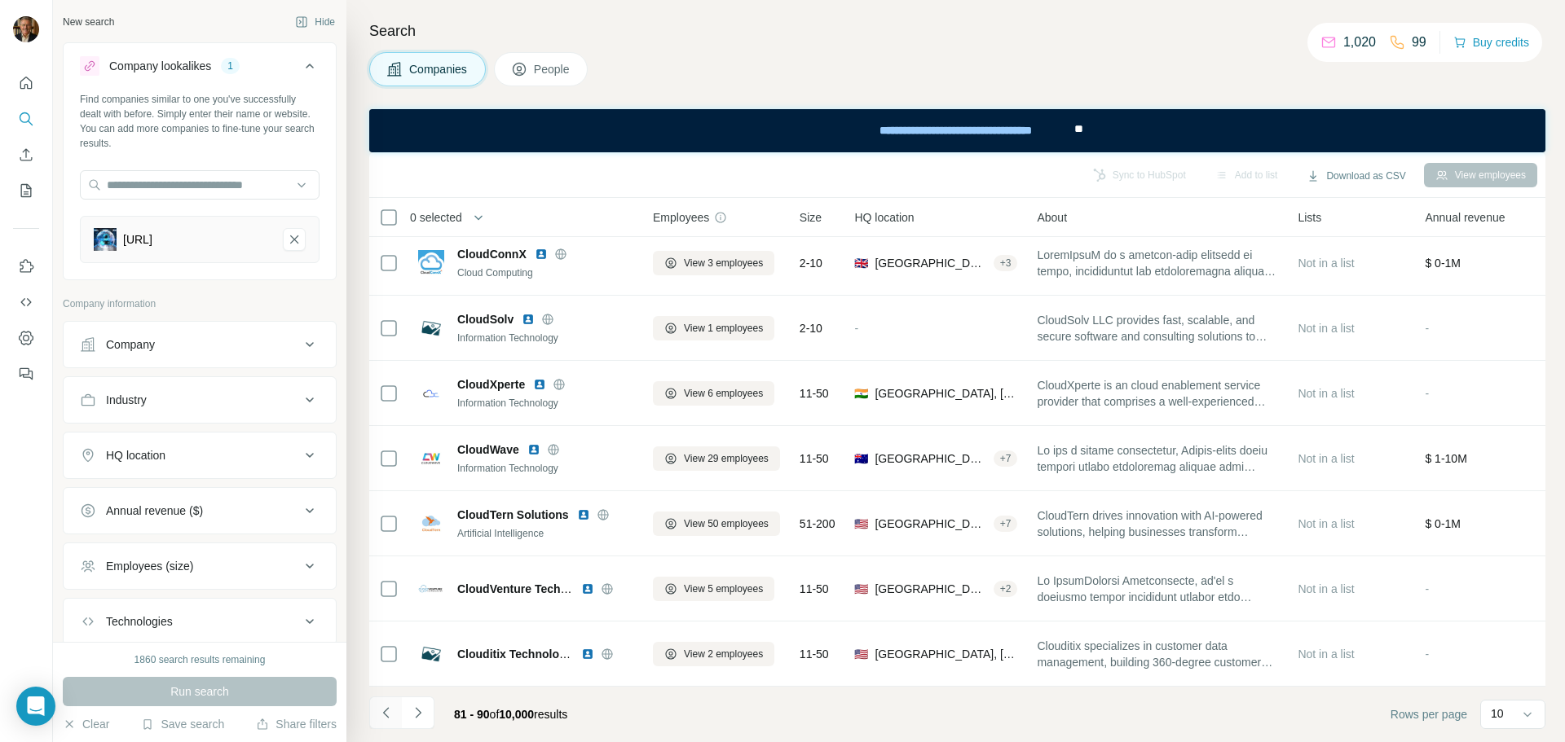
click at [386, 707] on icon "Navigate to previous page" at bounding box center [386, 713] width 16 height 16
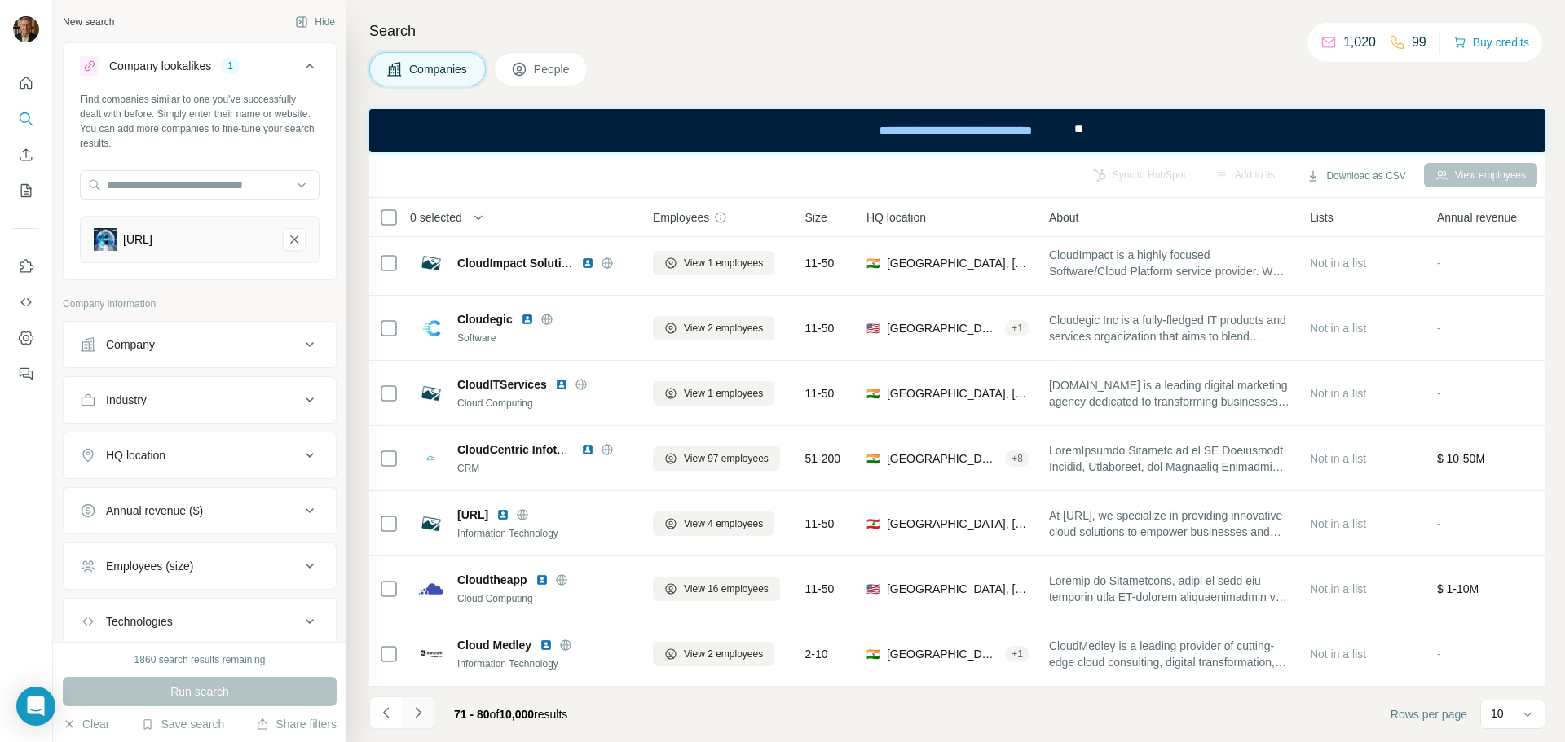
click at [419, 713] on icon "Navigate to next page" at bounding box center [418, 713] width 16 height 16
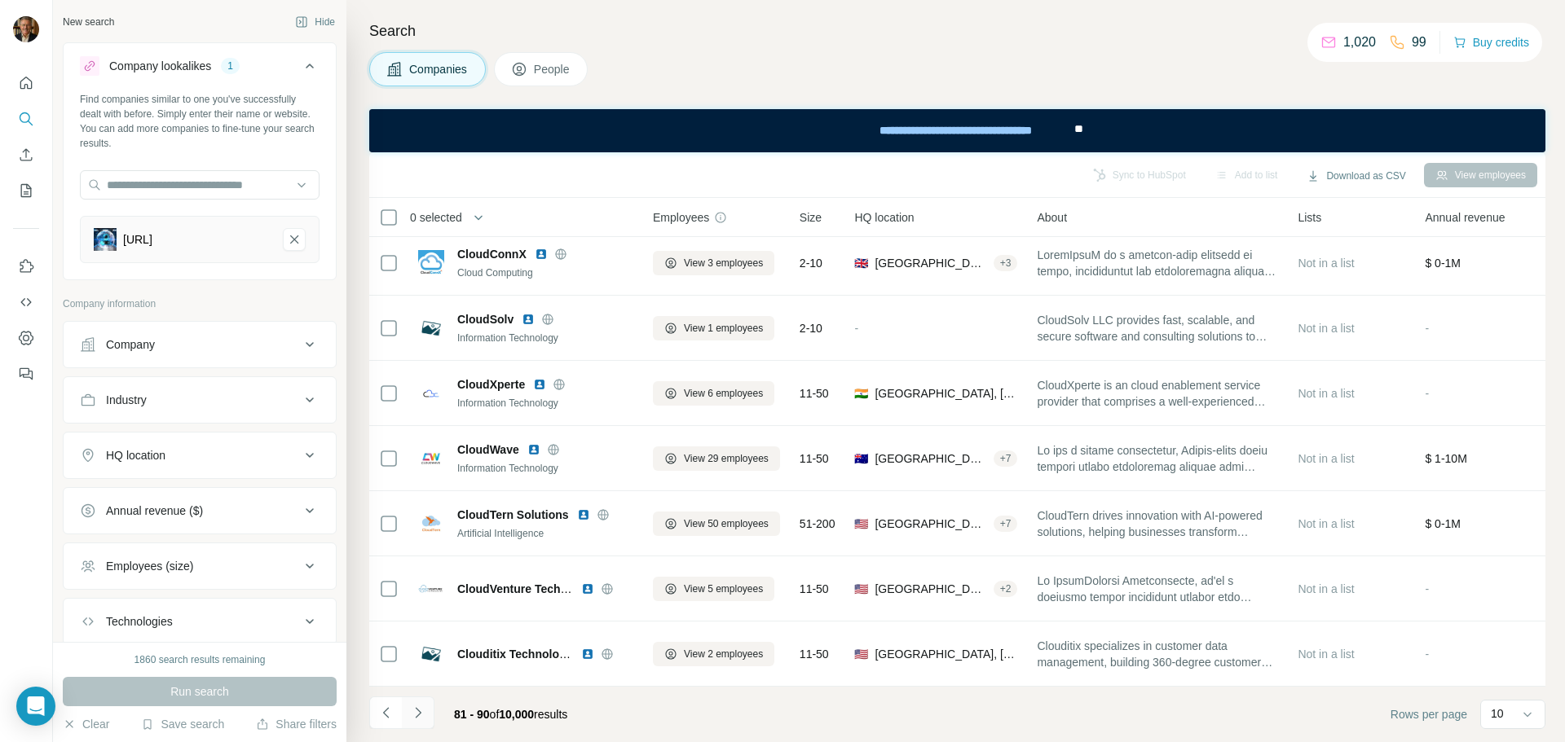
click at [421, 711] on icon "Navigate to next page" at bounding box center [418, 713] width 16 height 16
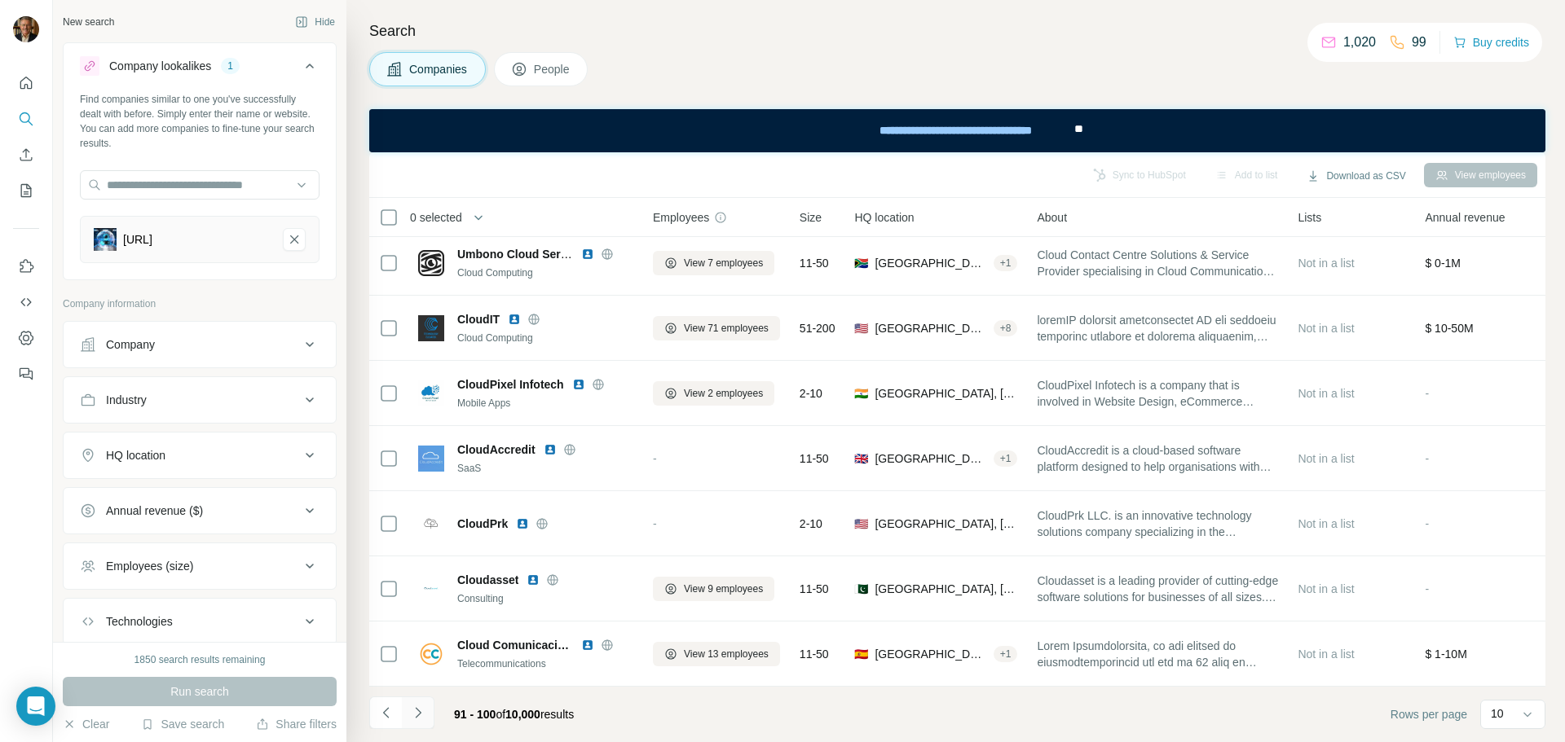
click at [421, 711] on icon "Navigate to next page" at bounding box center [418, 713] width 16 height 16
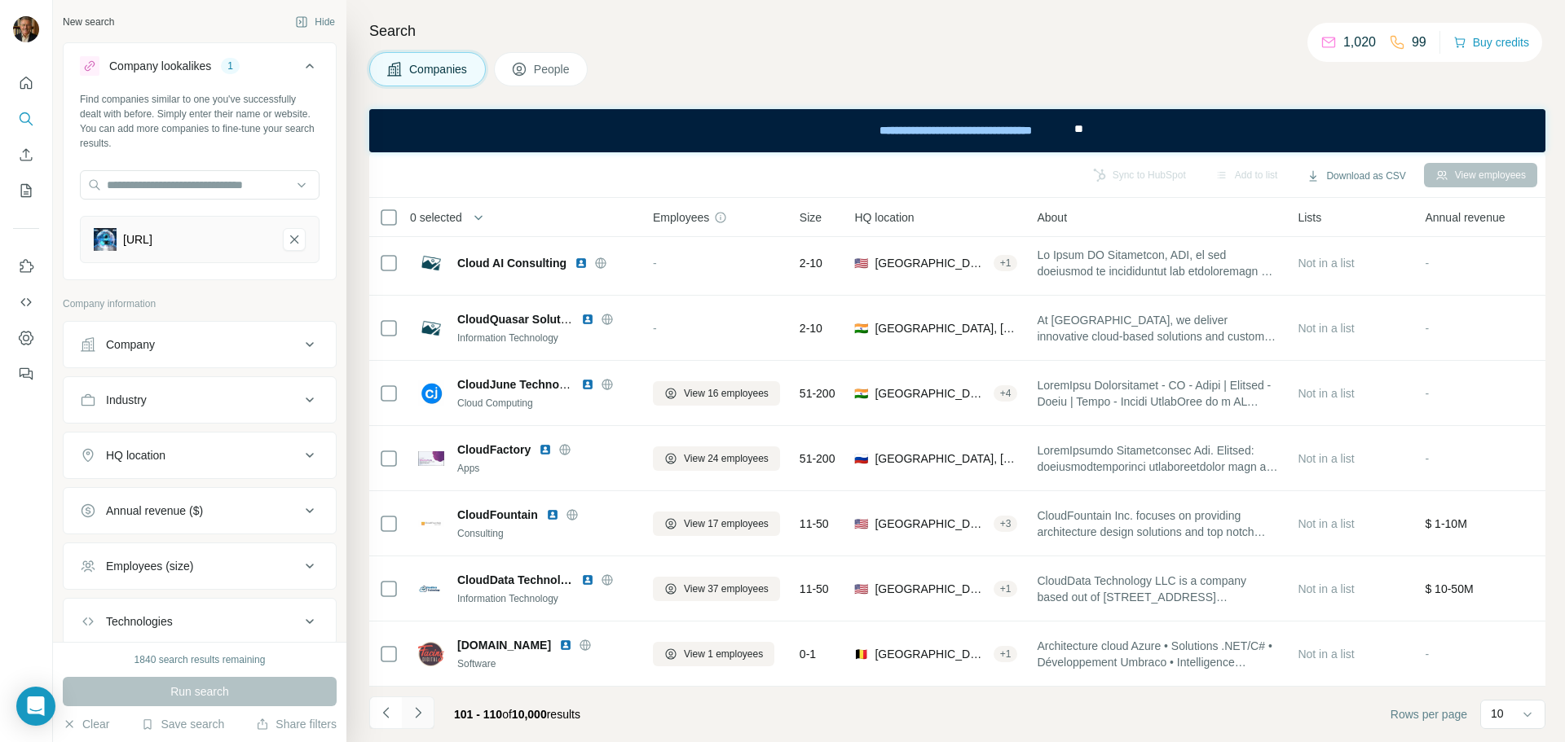
click at [419, 713] on icon "Navigate to next page" at bounding box center [418, 713] width 16 height 16
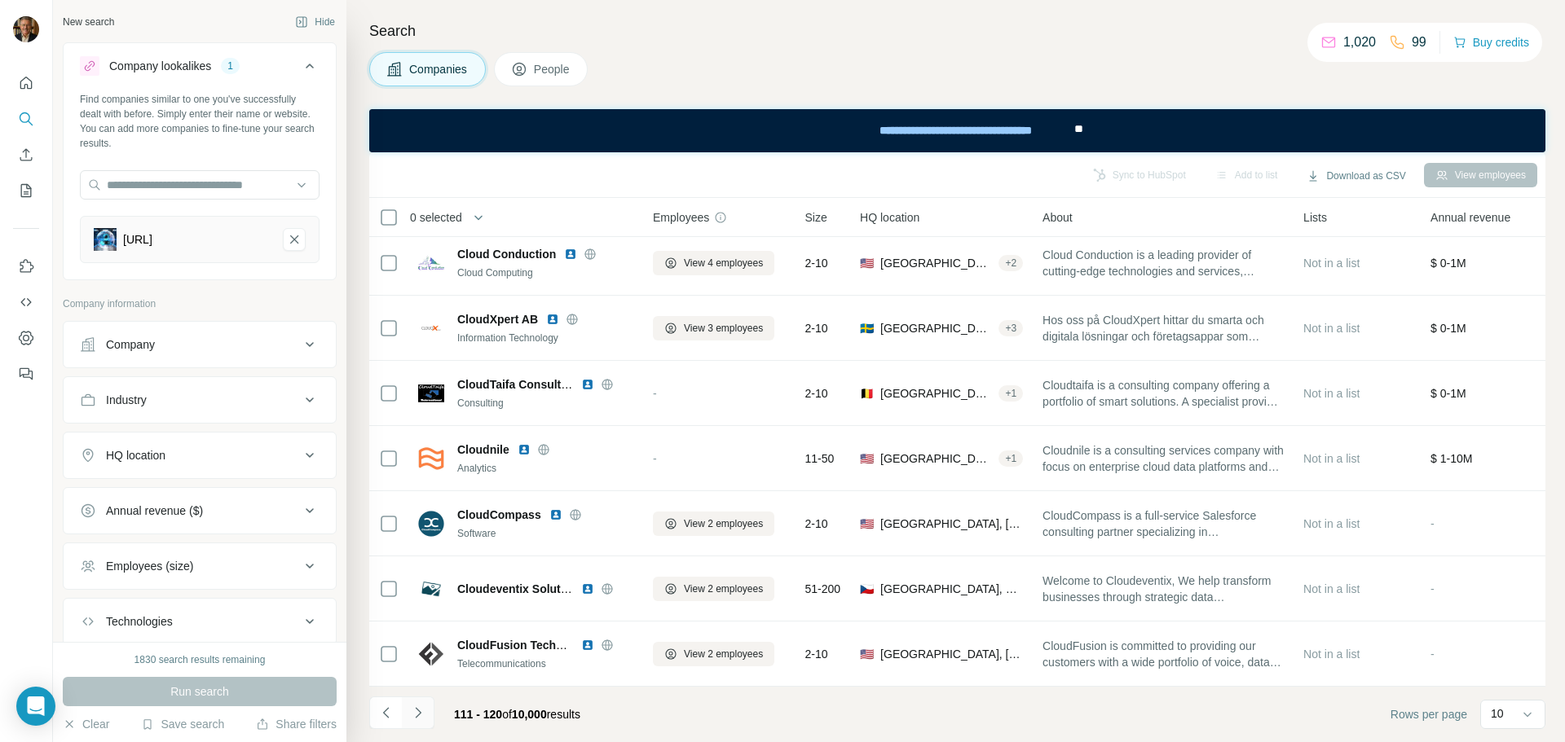
click at [421, 711] on icon "Navigate to next page" at bounding box center [418, 713] width 16 height 16
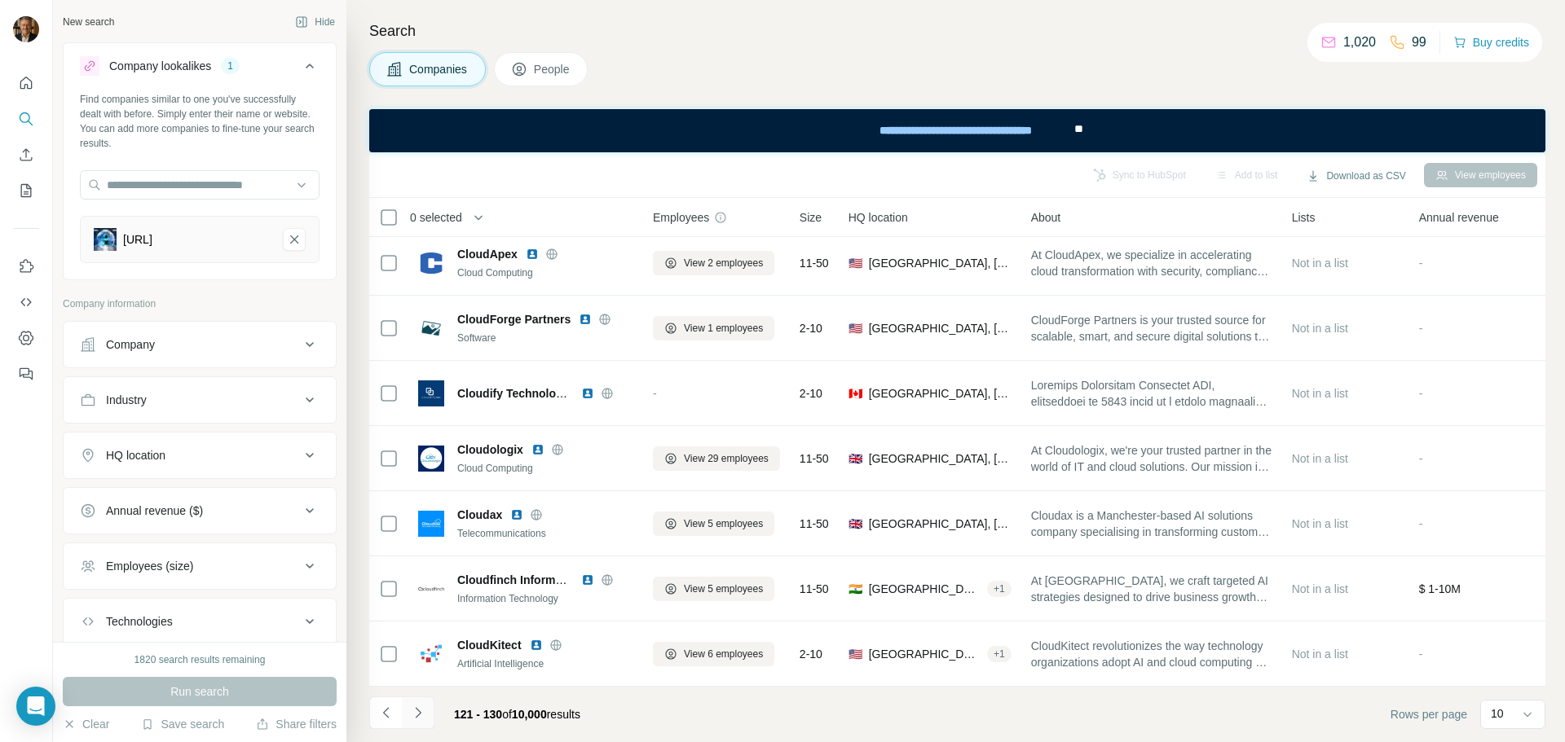
click at [421, 713] on icon "Navigate to next page" at bounding box center [418, 713] width 16 height 16
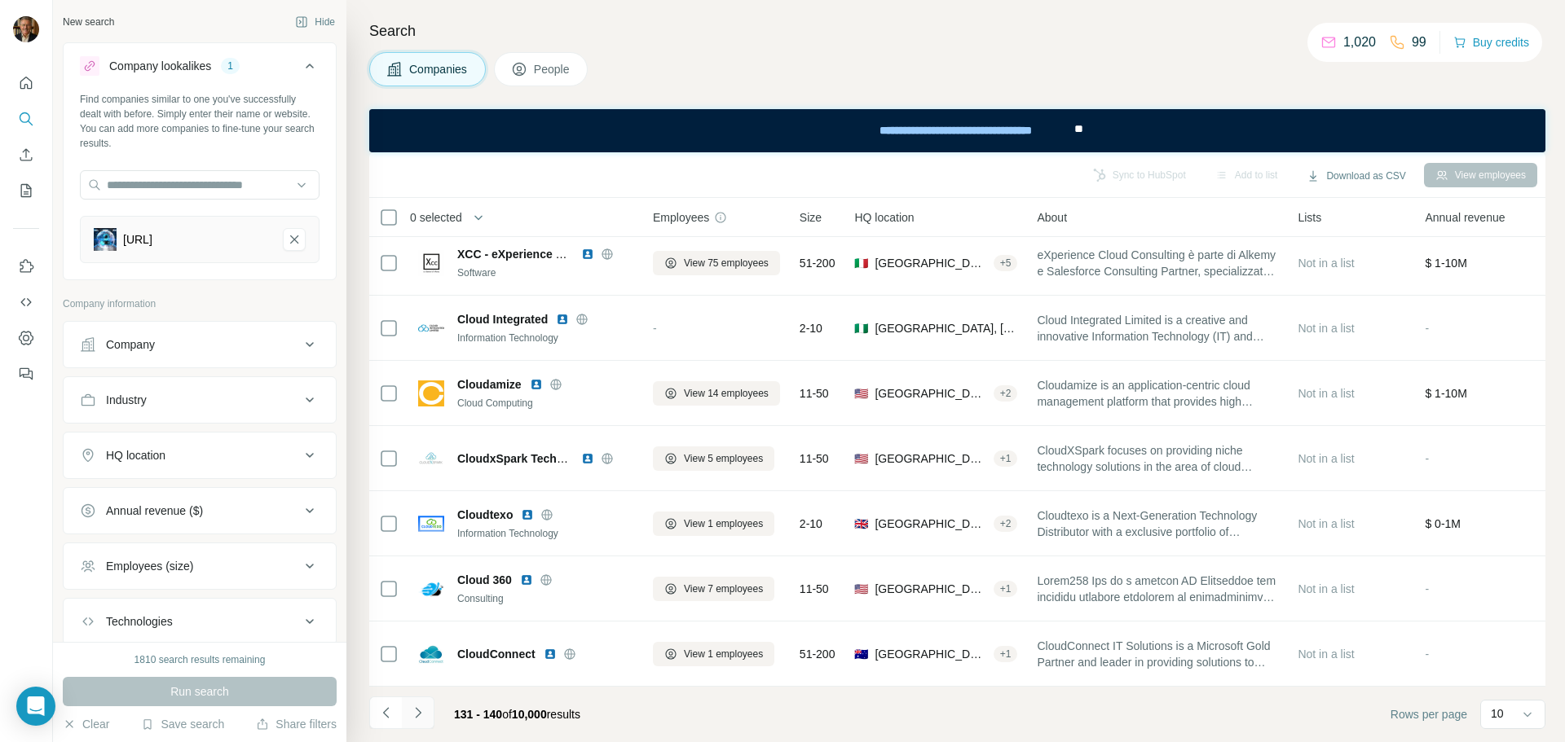
click at [422, 710] on icon "Navigate to next page" at bounding box center [418, 713] width 16 height 16
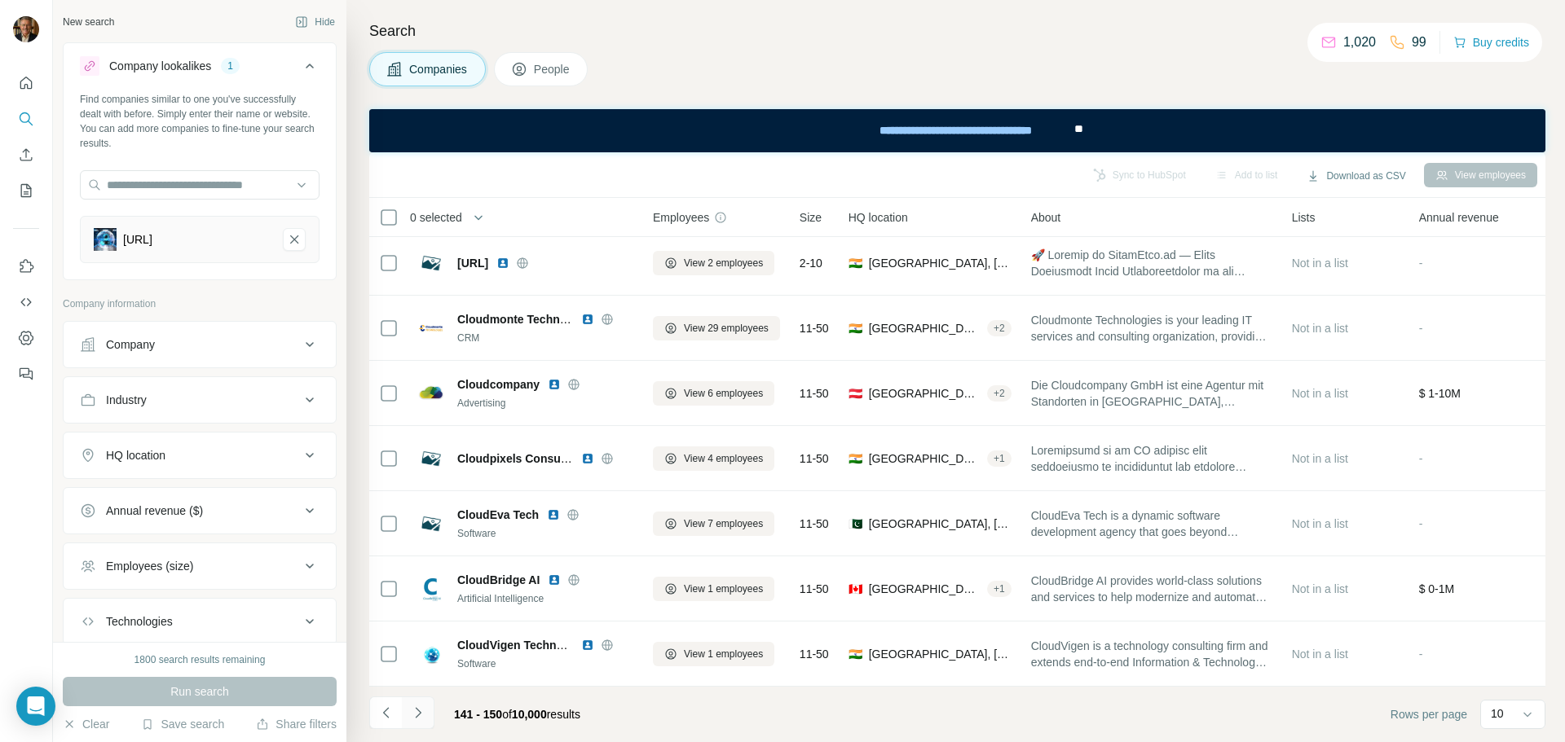
click at [425, 712] on icon "Navigate to next page" at bounding box center [418, 713] width 16 height 16
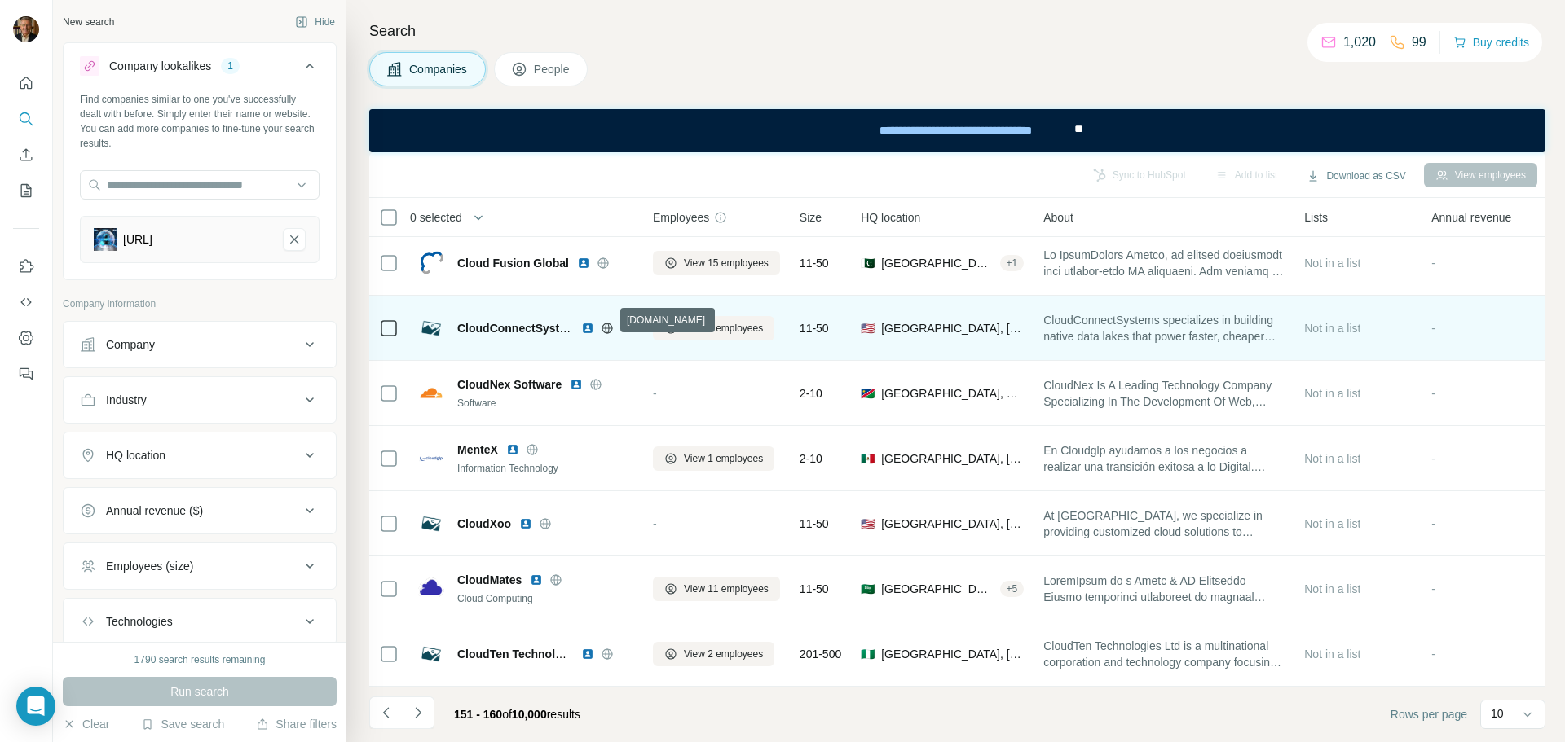
click at [609, 323] on icon at bounding box center [607, 328] width 4 height 11
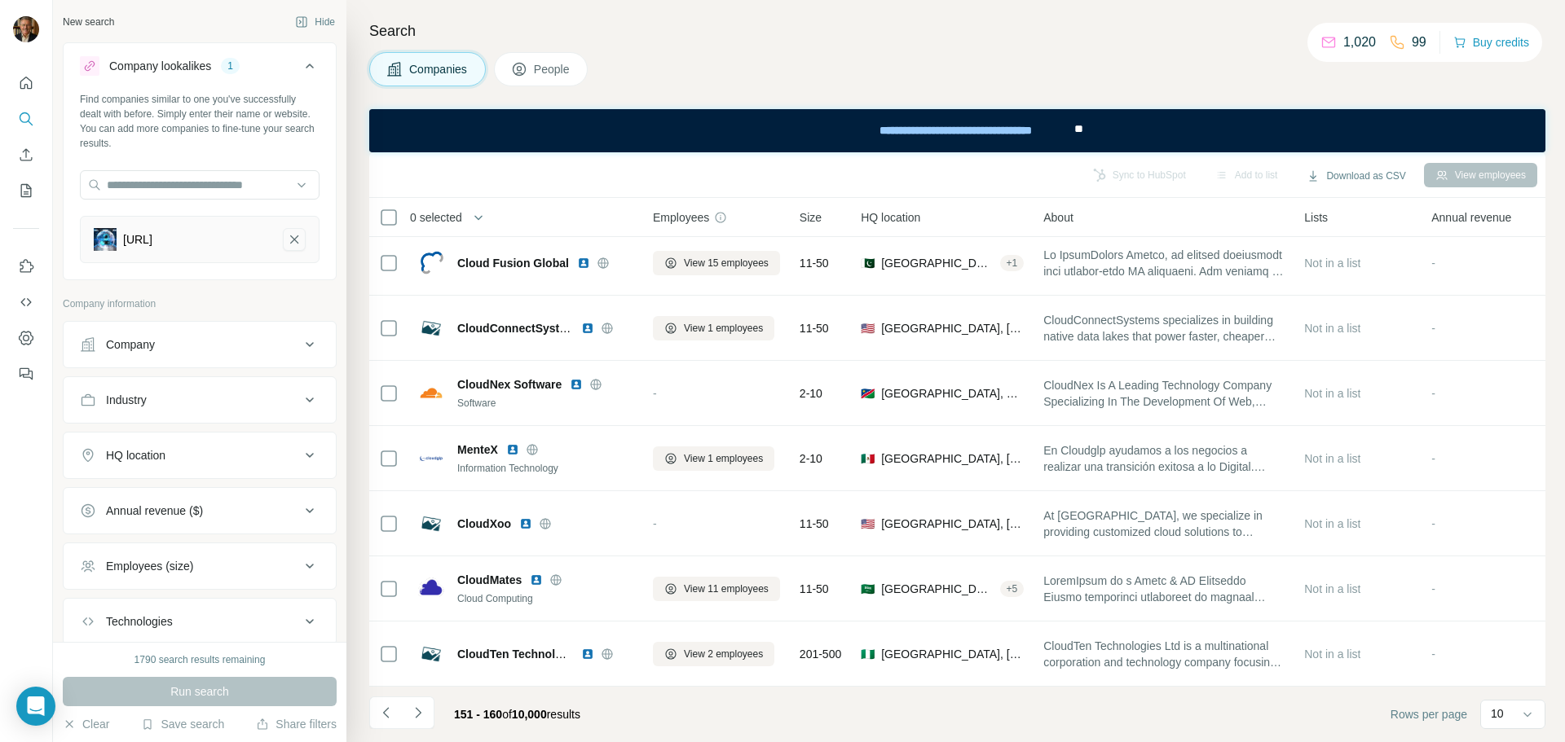
click at [287, 245] on icon "cloudconnex.ai-remove-button" at bounding box center [294, 239] width 15 height 16
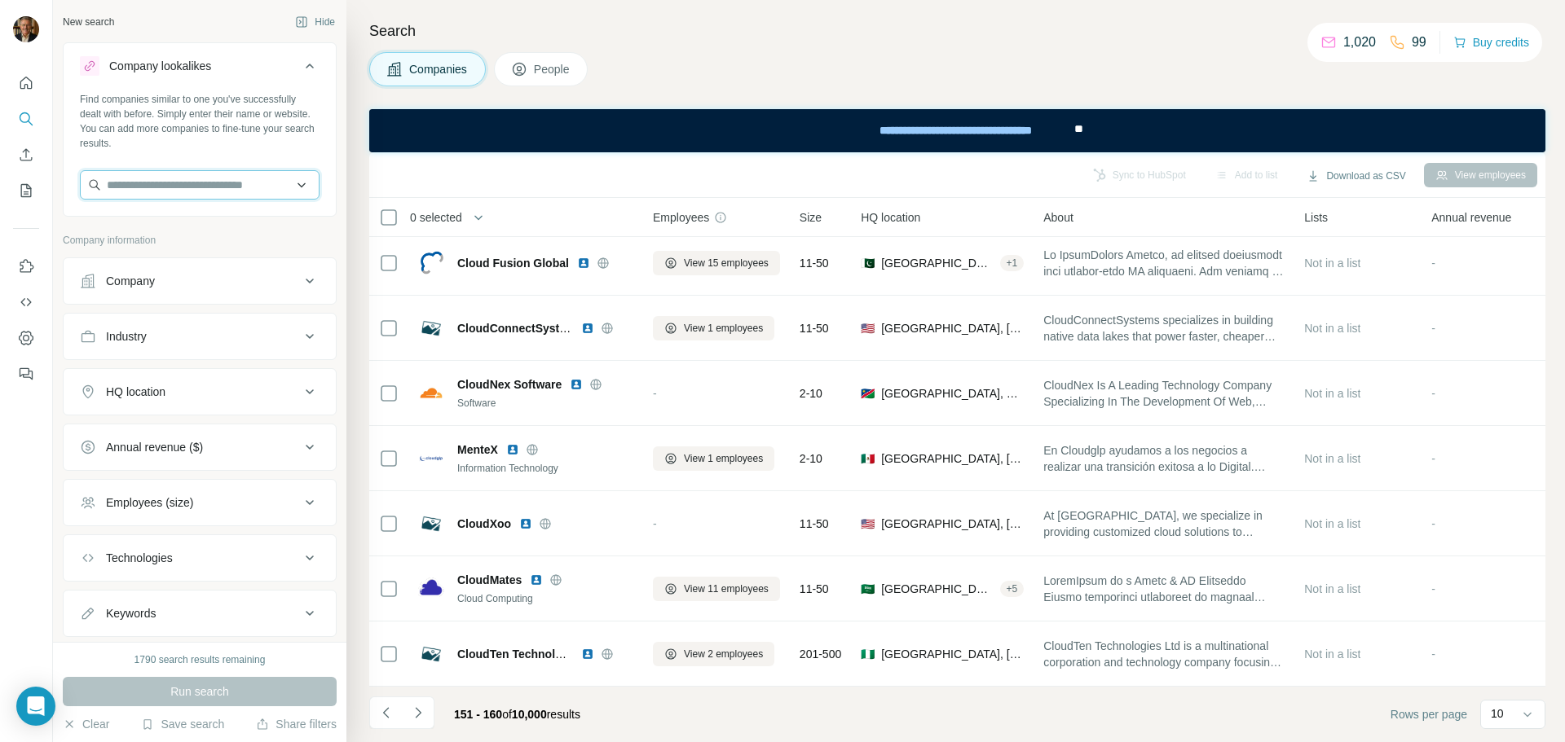
click at [145, 180] on input "text" at bounding box center [200, 184] width 240 height 29
type input "**********"
click at [148, 228] on p "Amplix" at bounding box center [165, 222] width 78 height 16
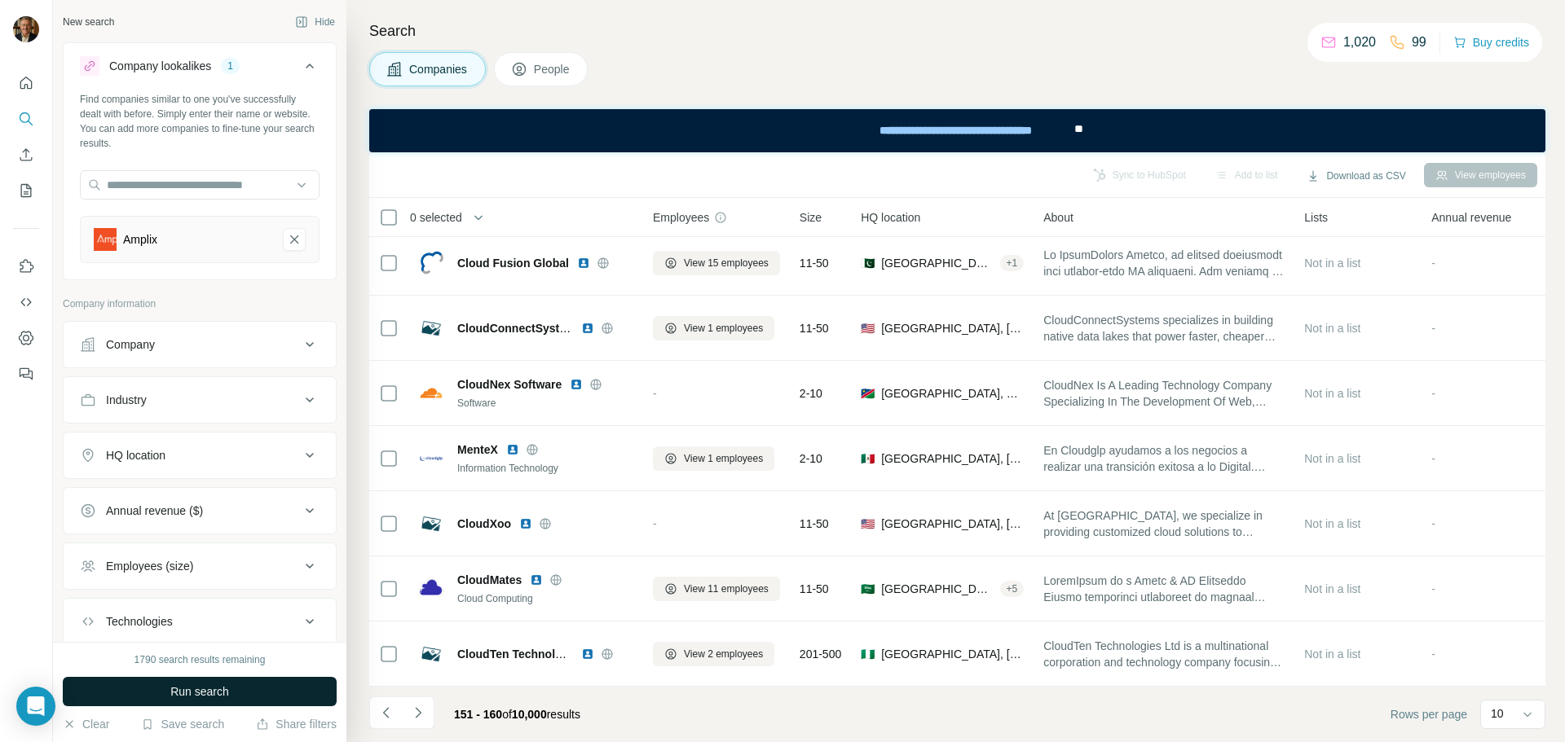
click at [199, 693] on span "Run search" at bounding box center [199, 692] width 59 height 16
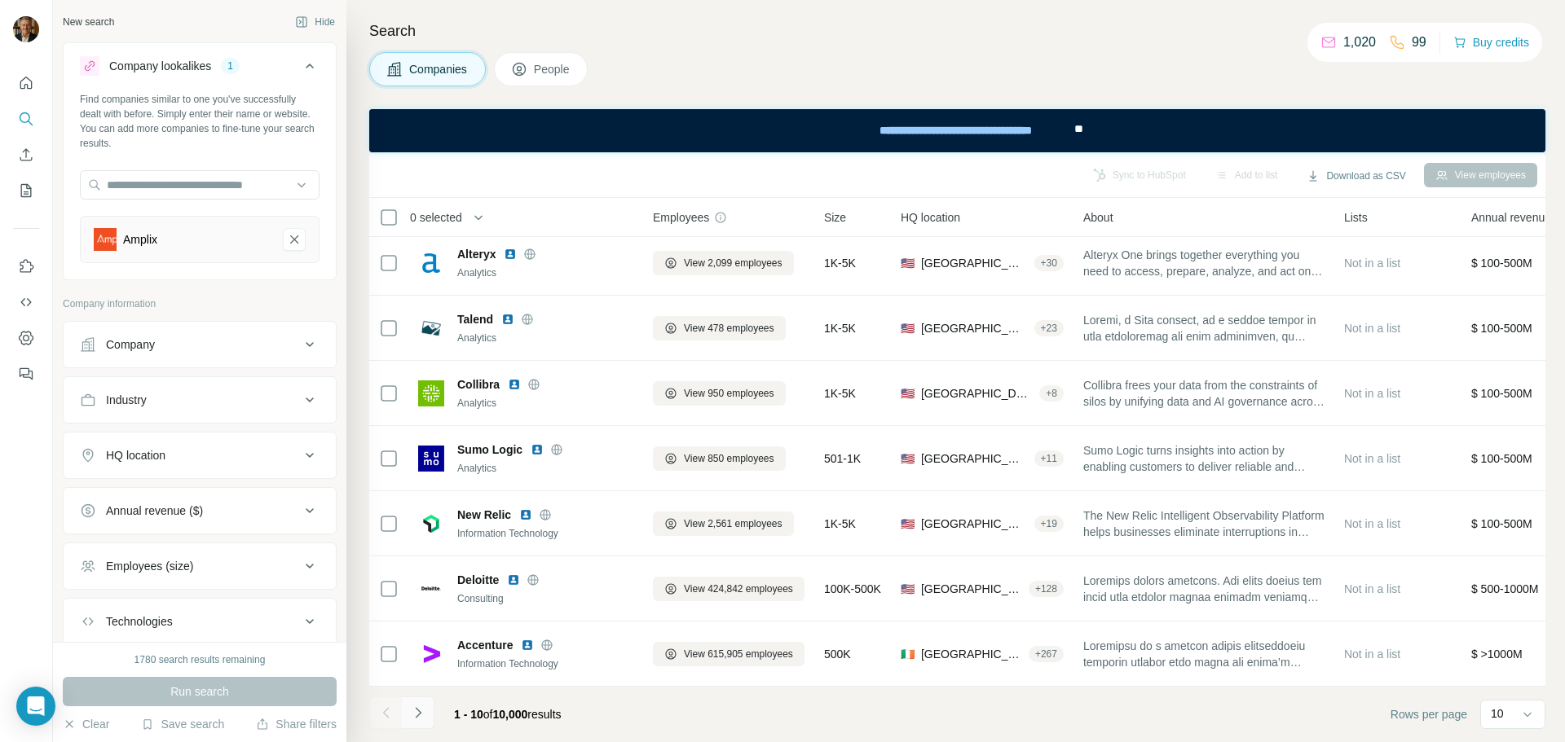
click at [417, 718] on icon "Navigate to next page" at bounding box center [418, 713] width 16 height 16
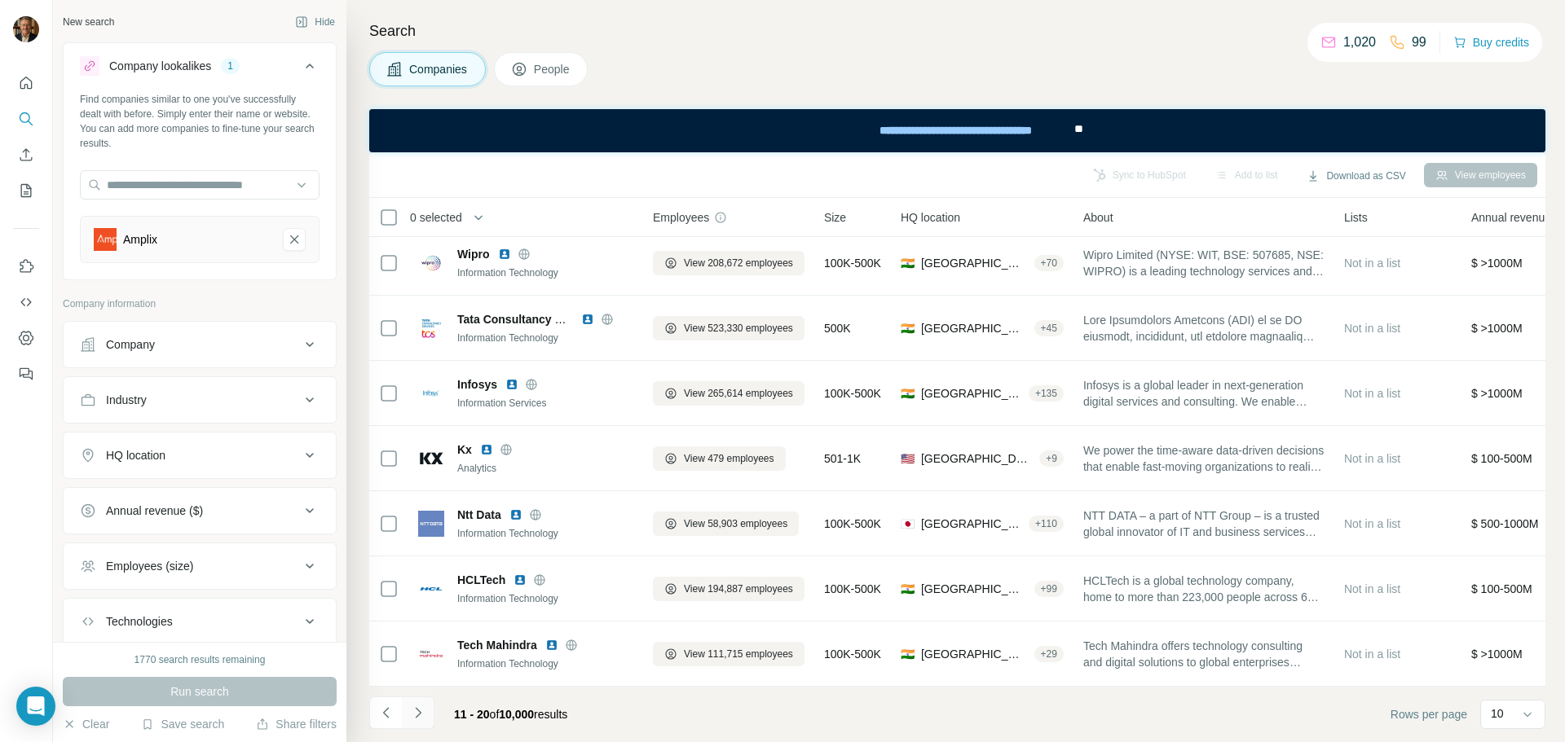
click at [421, 714] on icon "Navigate to next page" at bounding box center [418, 713] width 16 height 16
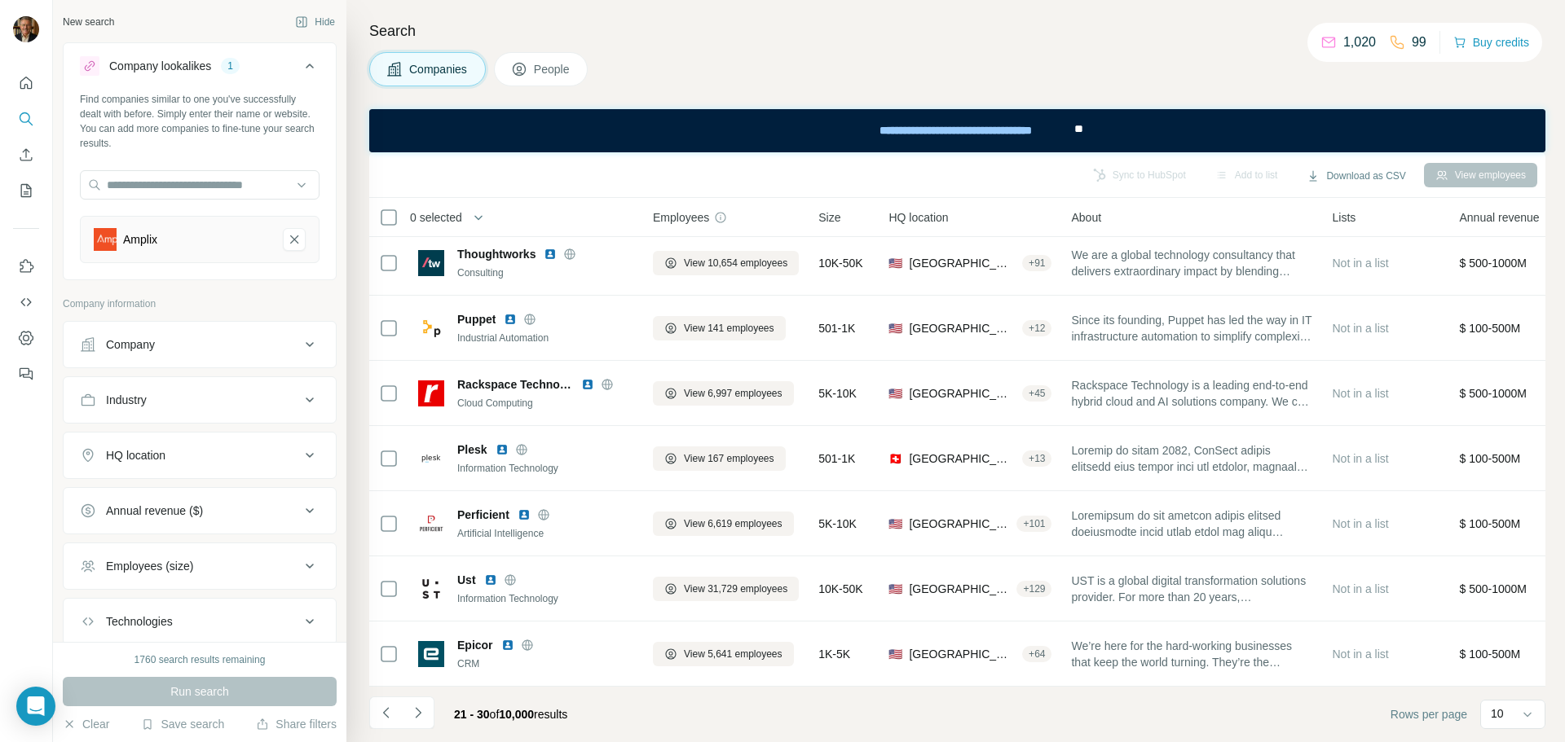
click at [420, 714] on icon "Navigate to next page" at bounding box center [418, 712] width 6 height 11
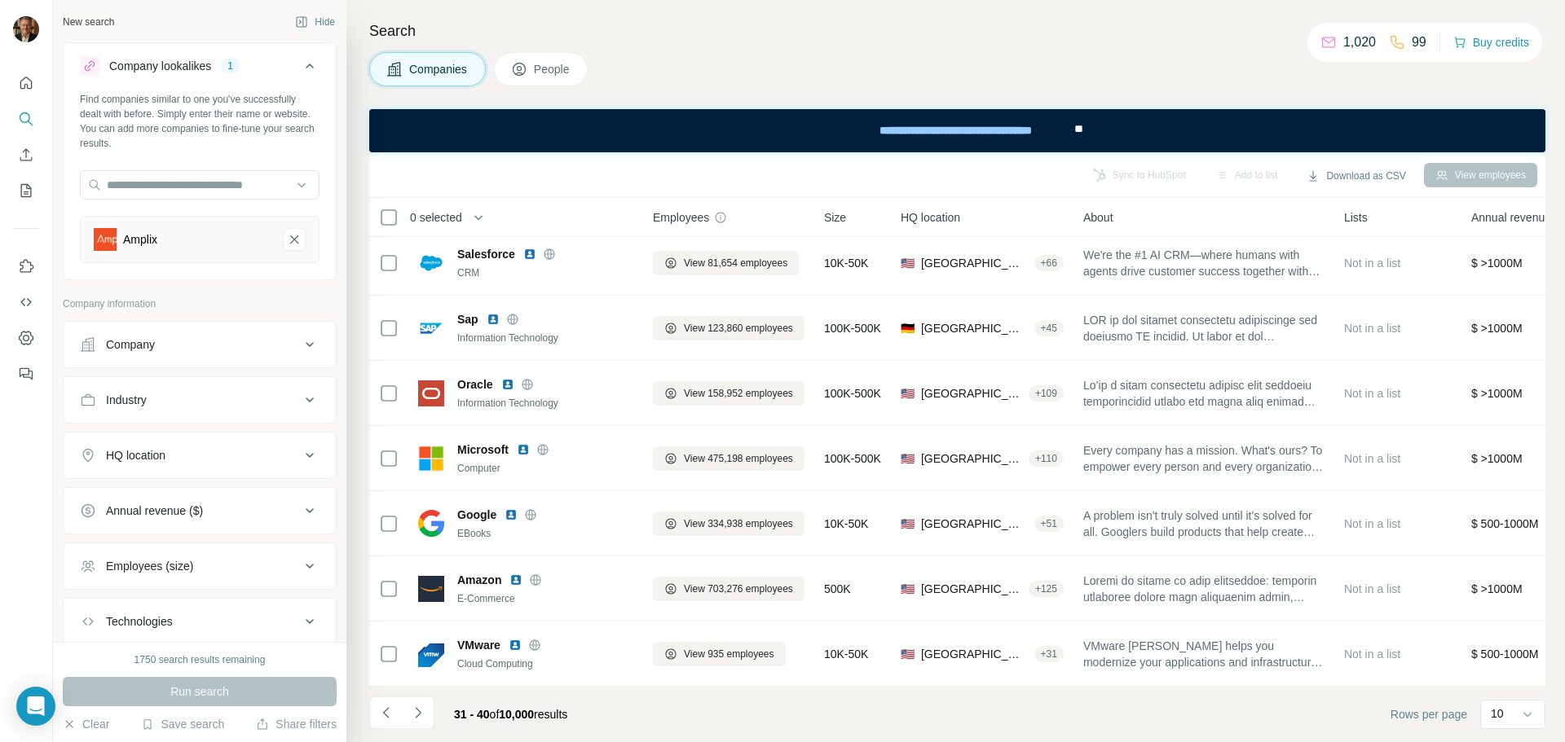
click at [420, 714] on icon "Navigate to next page" at bounding box center [418, 712] width 6 height 11
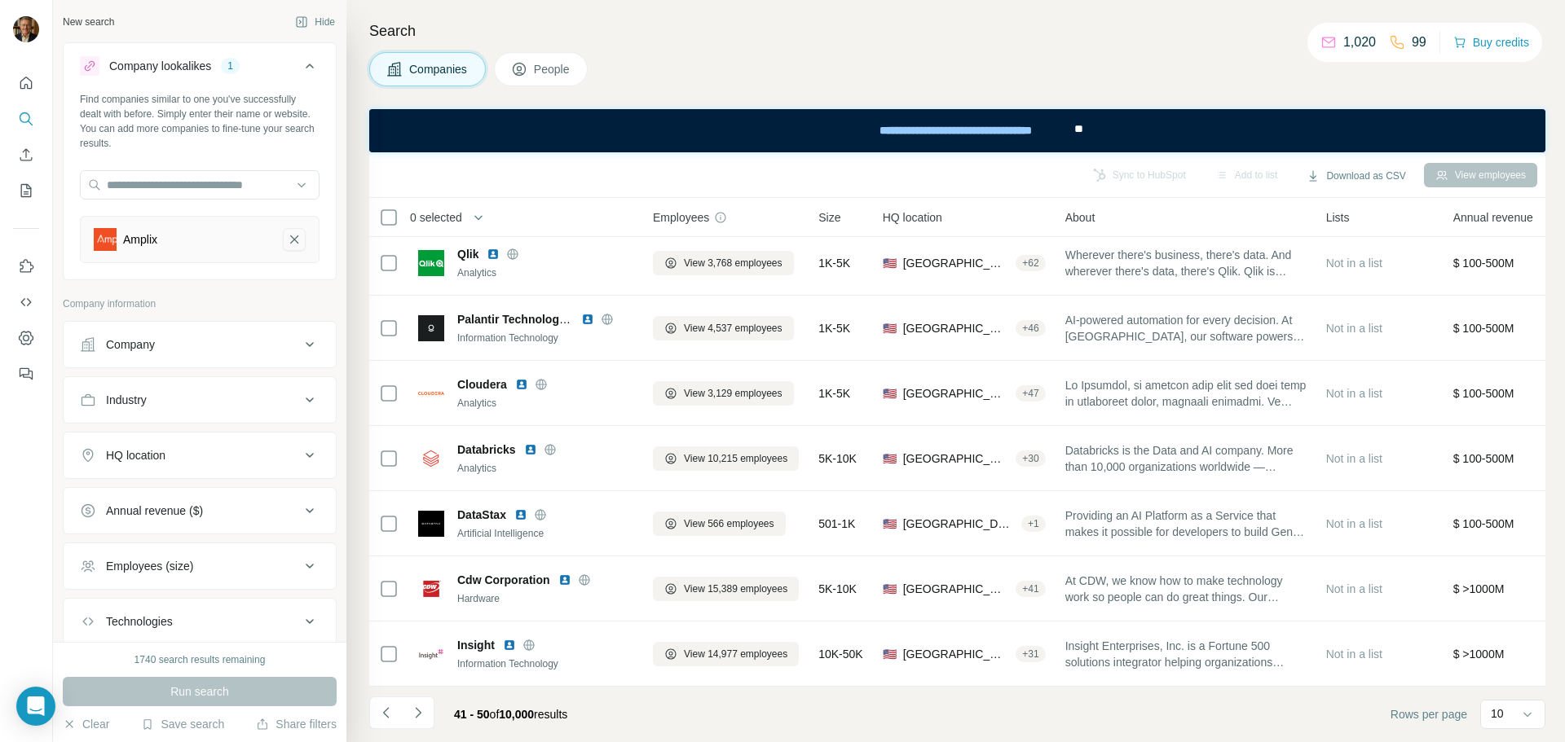
click at [287, 239] on icon "Amplix-remove-button" at bounding box center [294, 239] width 15 height 16
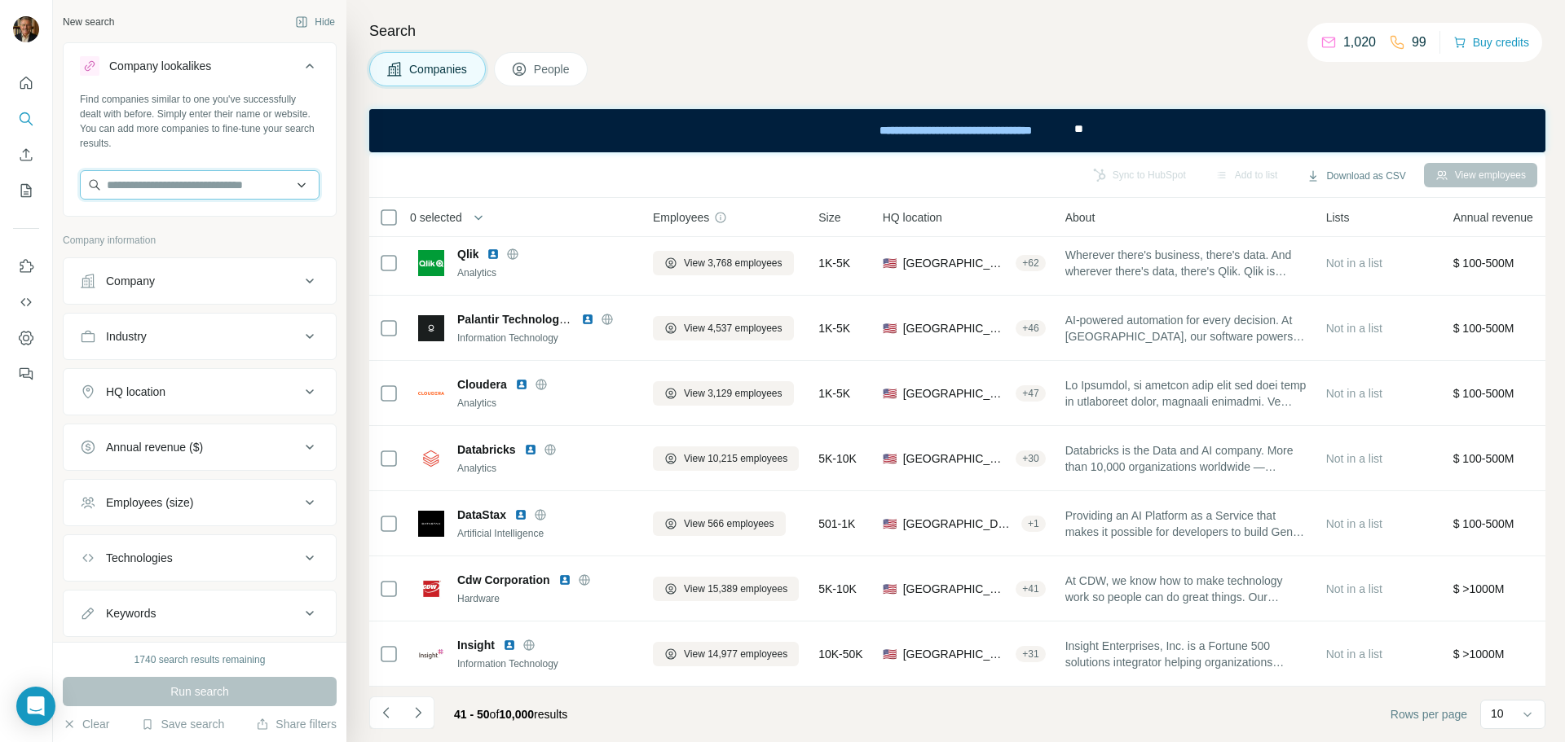
click at [162, 188] on input "text" at bounding box center [200, 184] width 240 height 29
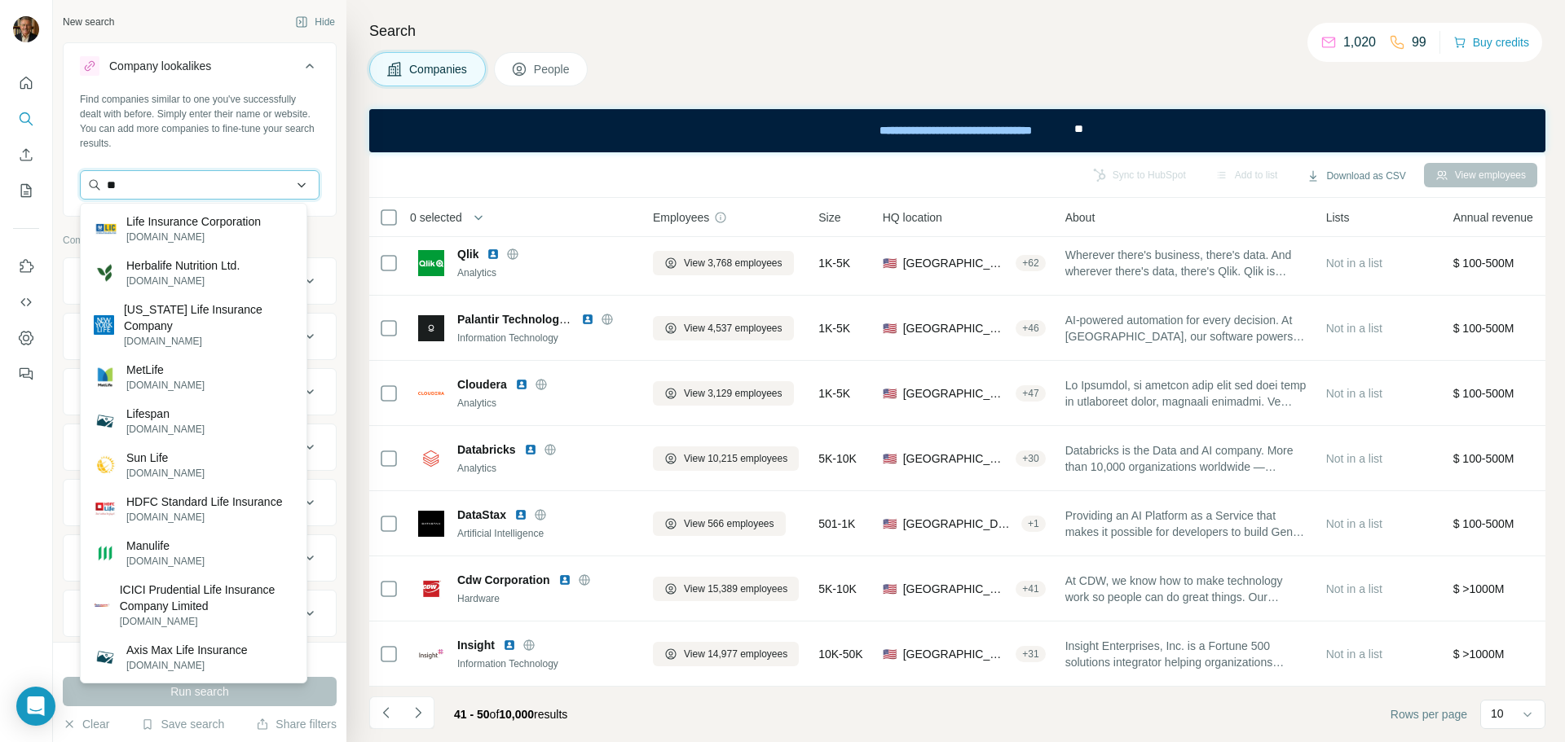
type input "*"
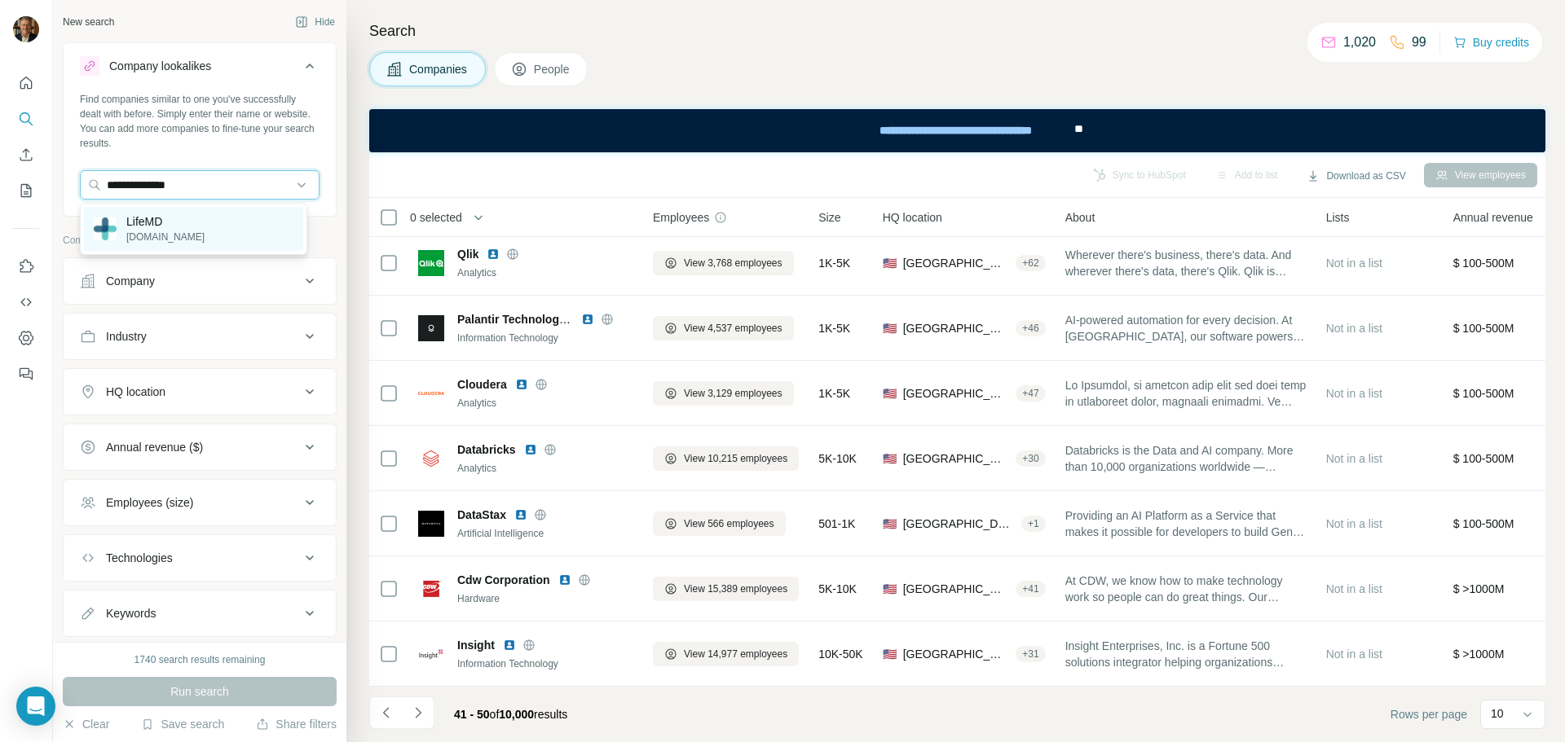
type input "**********"
click at [157, 221] on p "LifeMD" at bounding box center [165, 222] width 78 height 16
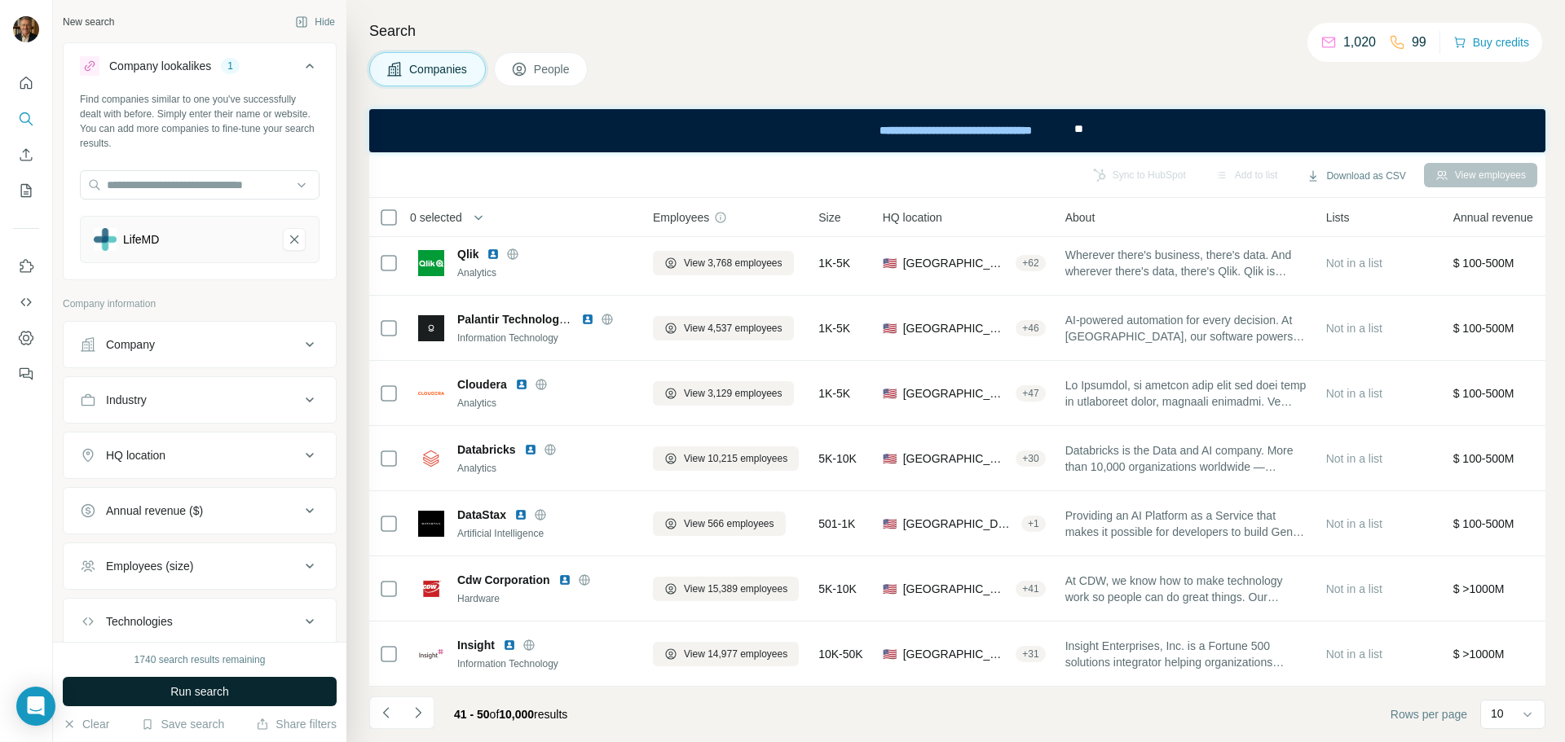
click at [193, 688] on span "Run search" at bounding box center [199, 692] width 59 height 16
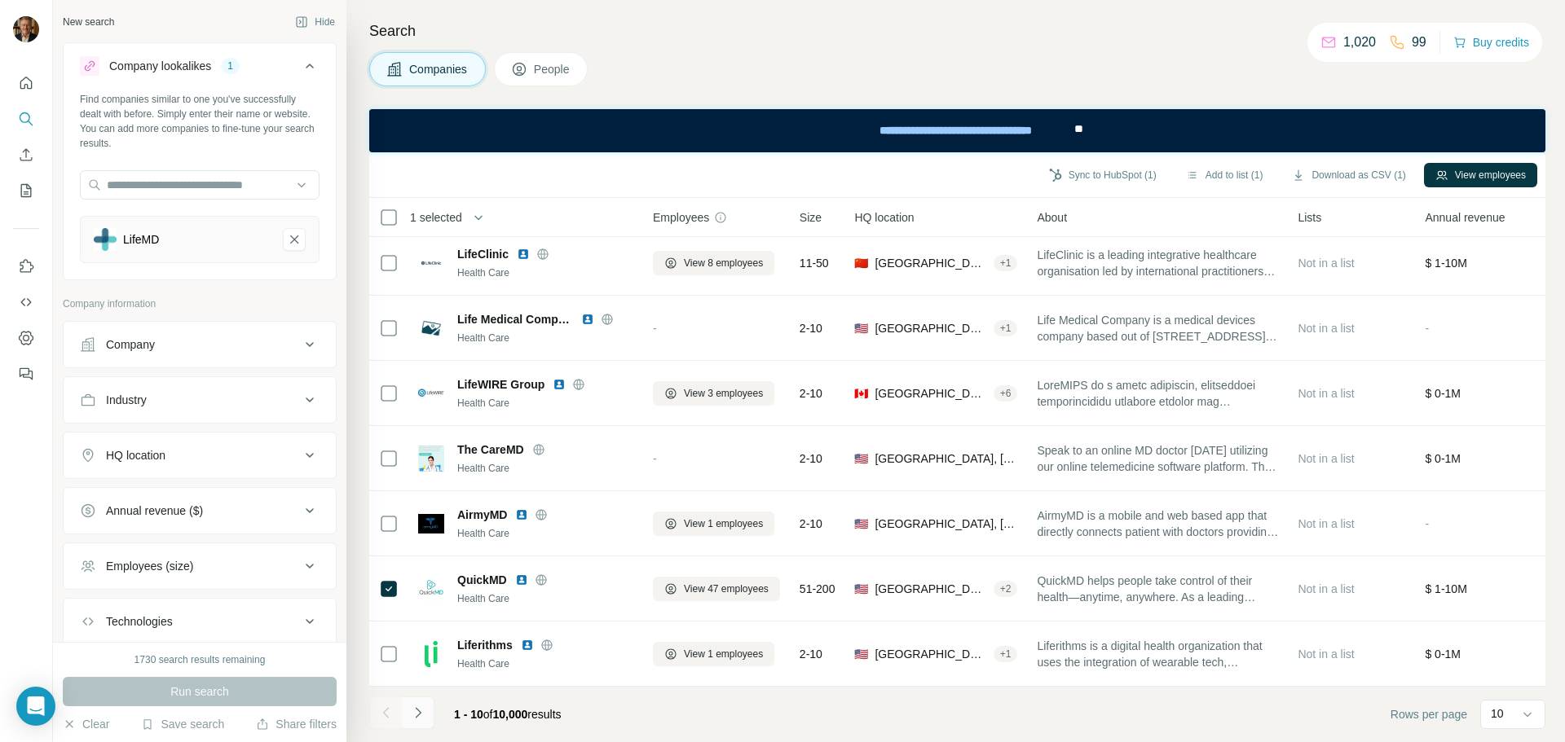
click at [420, 713] on icon "Navigate to next page" at bounding box center [418, 712] width 6 height 11
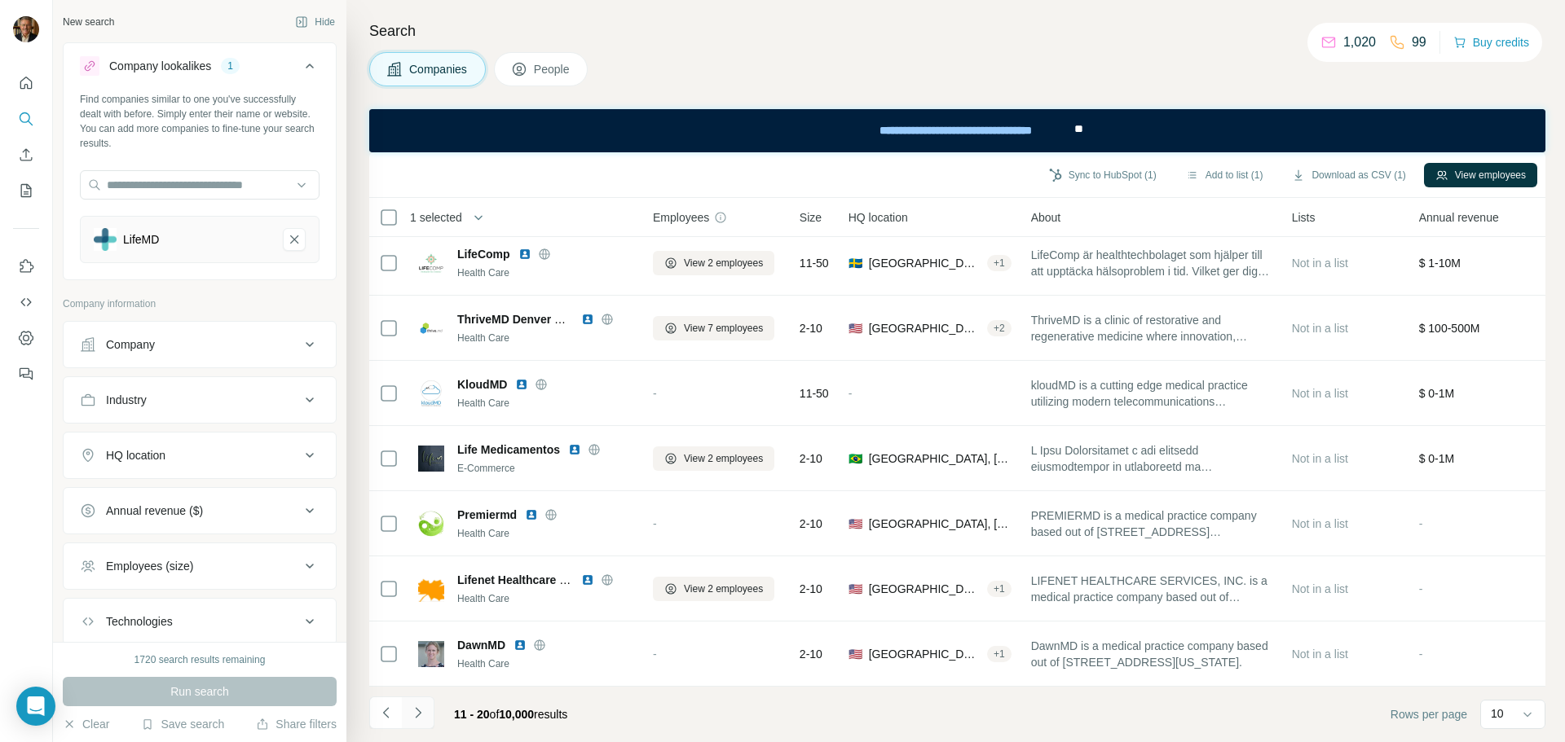
click at [422, 709] on icon "Navigate to next page" at bounding box center [418, 713] width 16 height 16
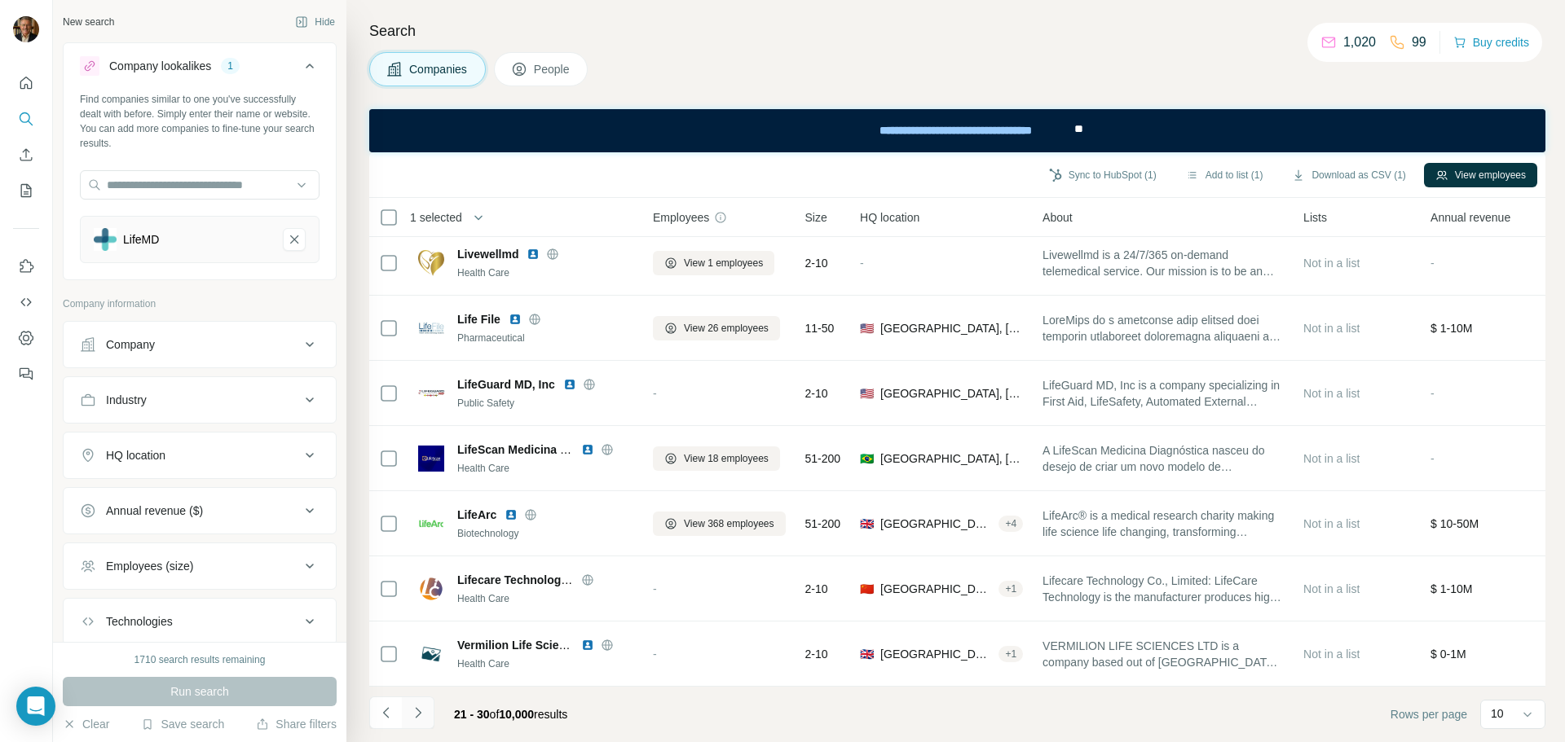
click at [417, 715] on icon "Navigate to next page" at bounding box center [418, 713] width 16 height 16
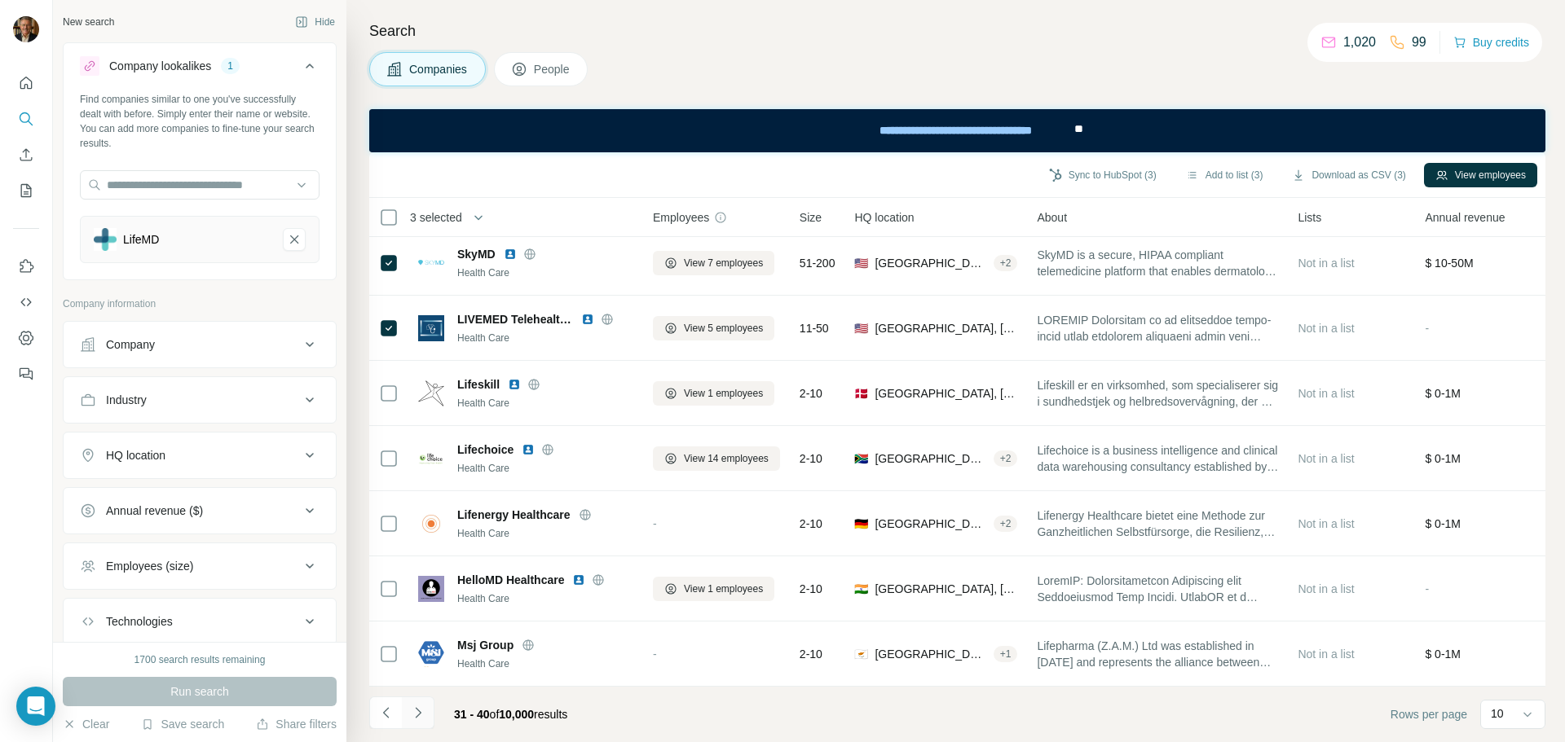
click at [417, 712] on icon "Navigate to next page" at bounding box center [418, 713] width 16 height 16
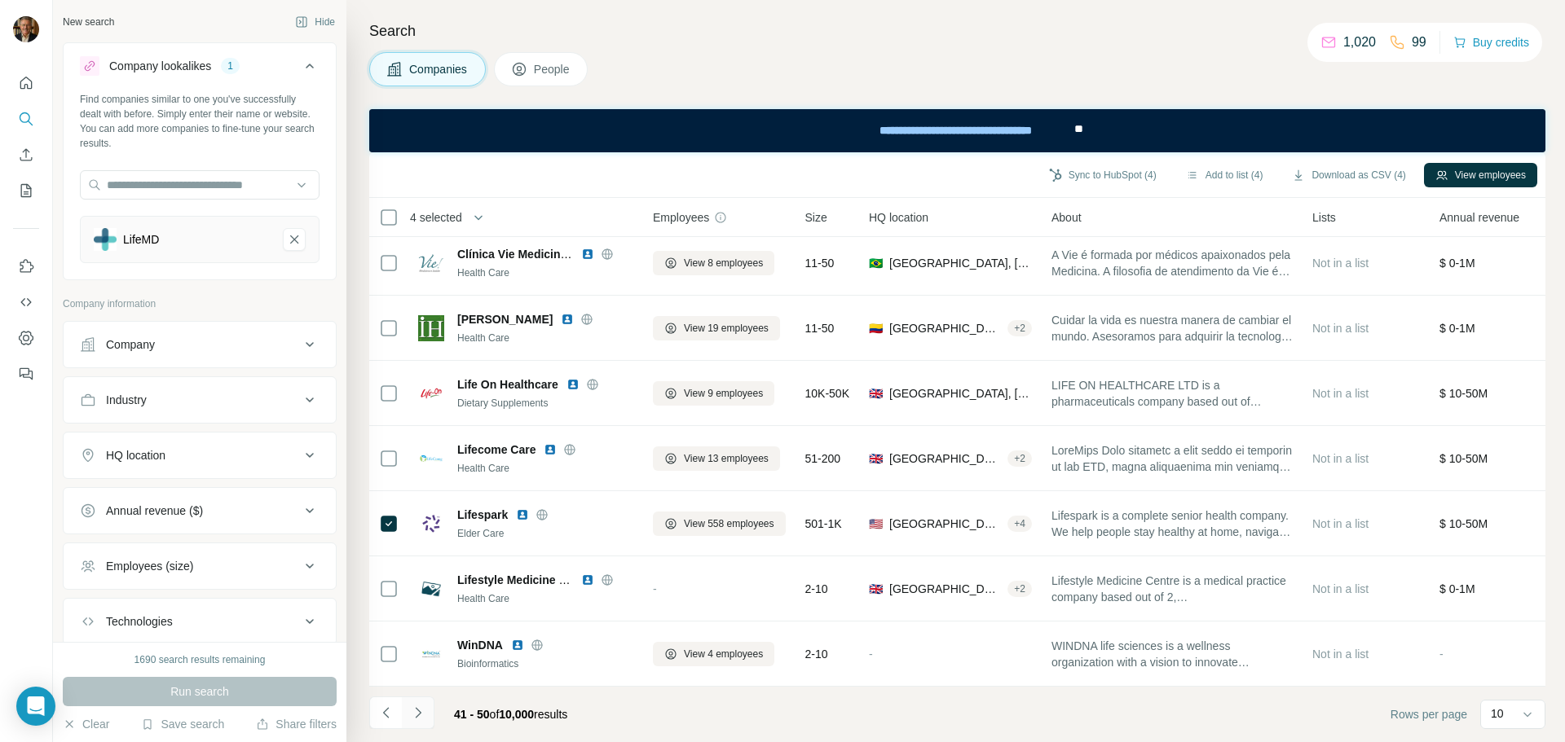
click at [418, 715] on icon "Navigate to next page" at bounding box center [418, 712] width 6 height 11
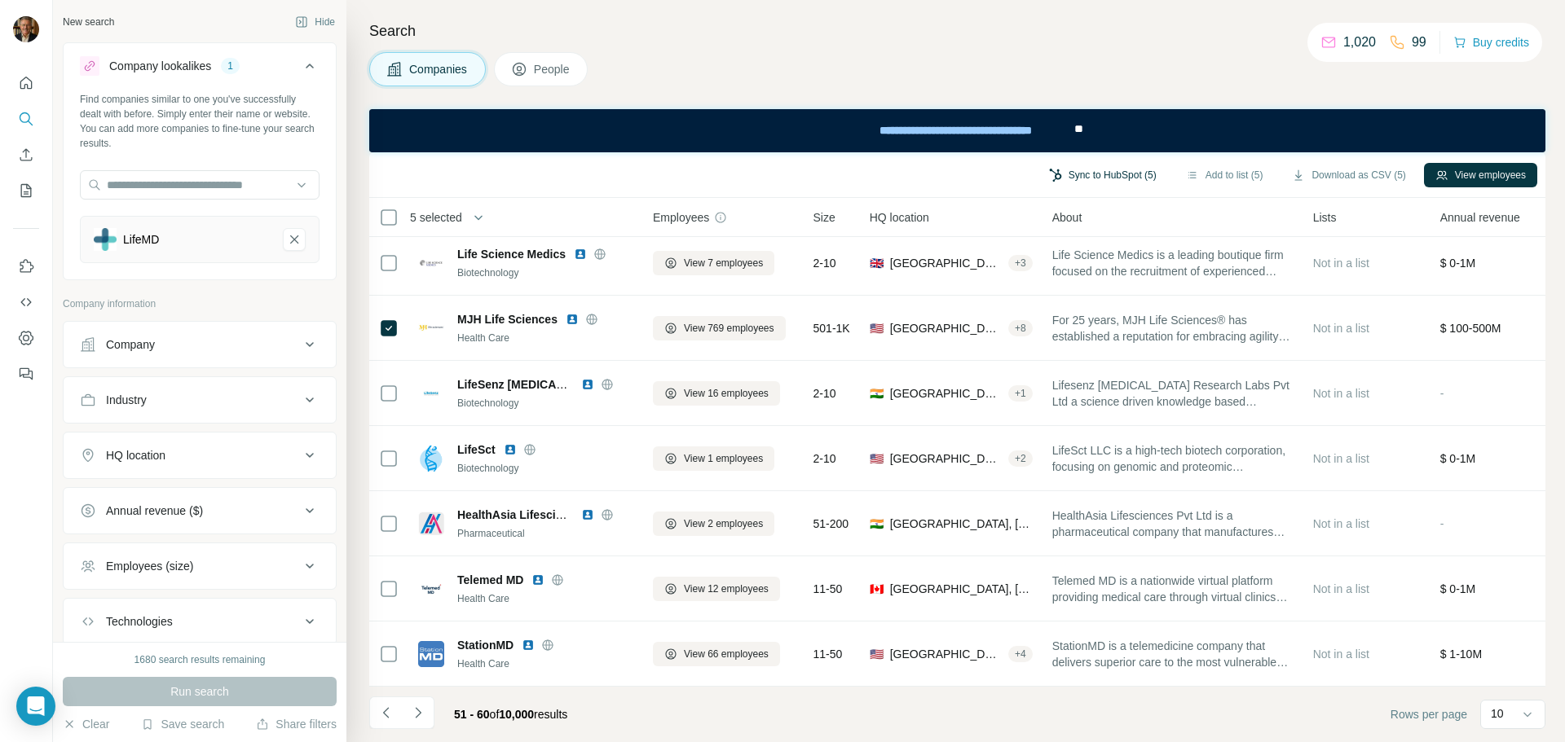
click at [1084, 176] on button "Sync to HubSpot (5)" at bounding box center [1103, 175] width 130 height 24
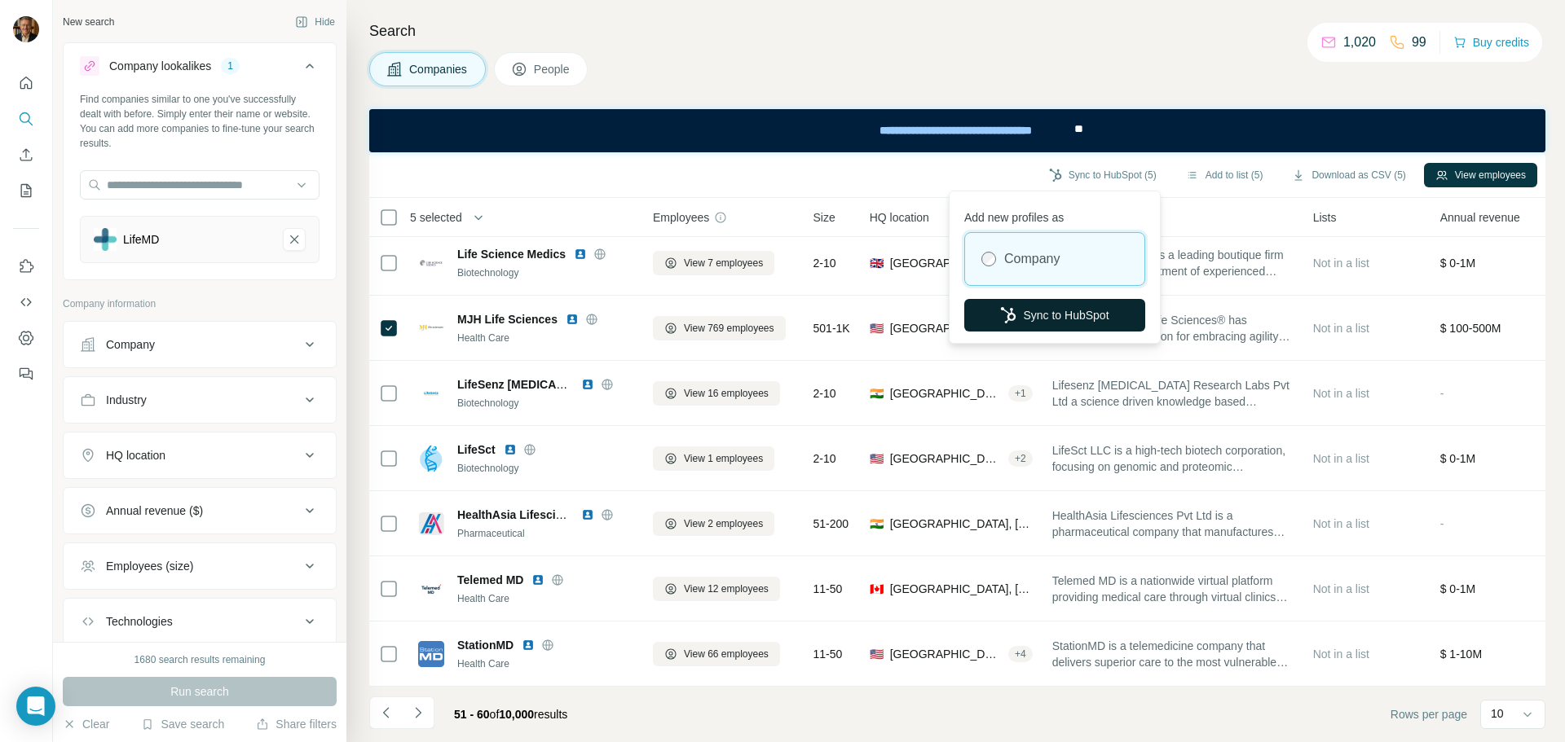
click at [1043, 314] on button "Sync to HubSpot" at bounding box center [1054, 315] width 181 height 33
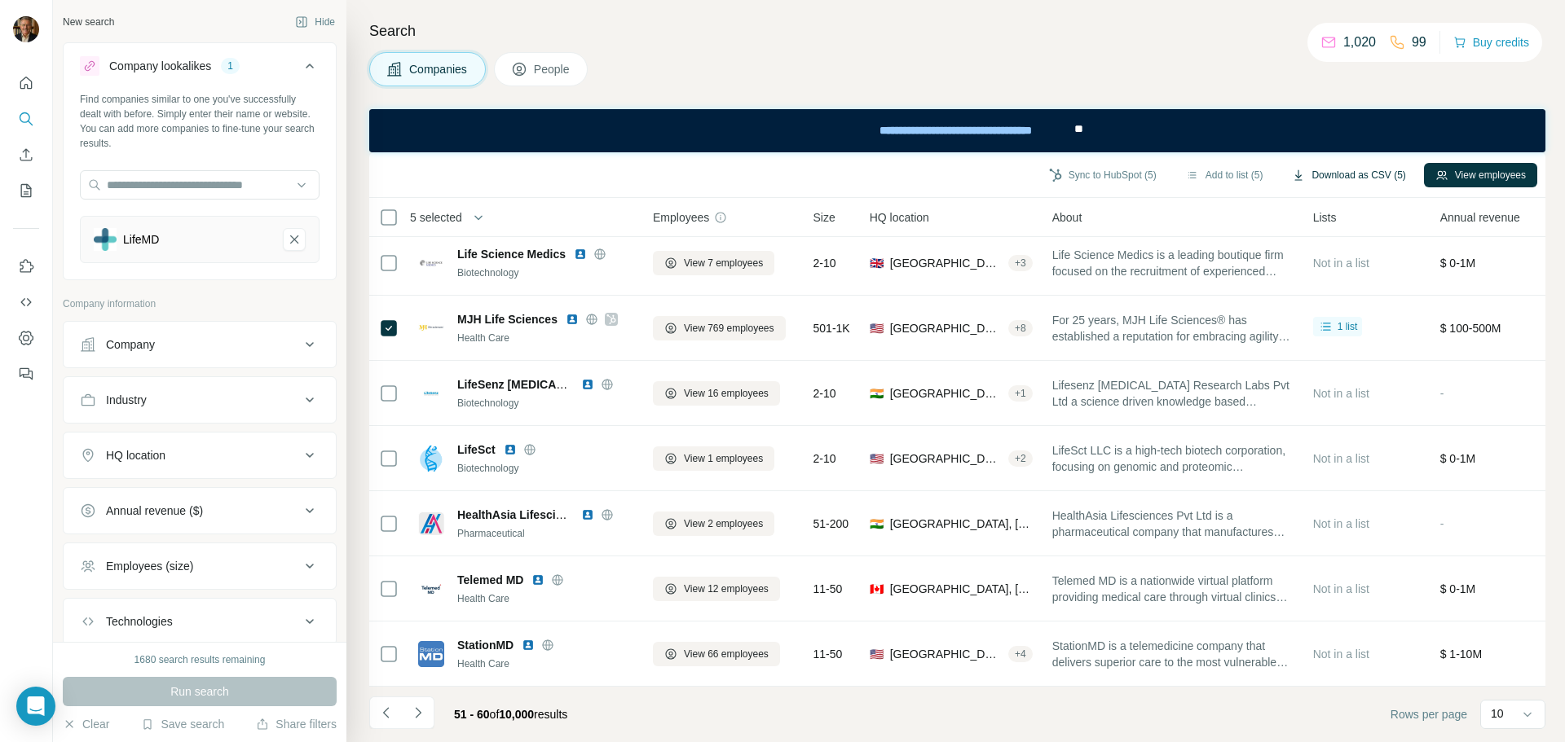
click at [1327, 172] on button "Download as CSV (5)" at bounding box center [1348, 175] width 136 height 24
click at [1473, 175] on button "View employees" at bounding box center [1480, 175] width 113 height 24
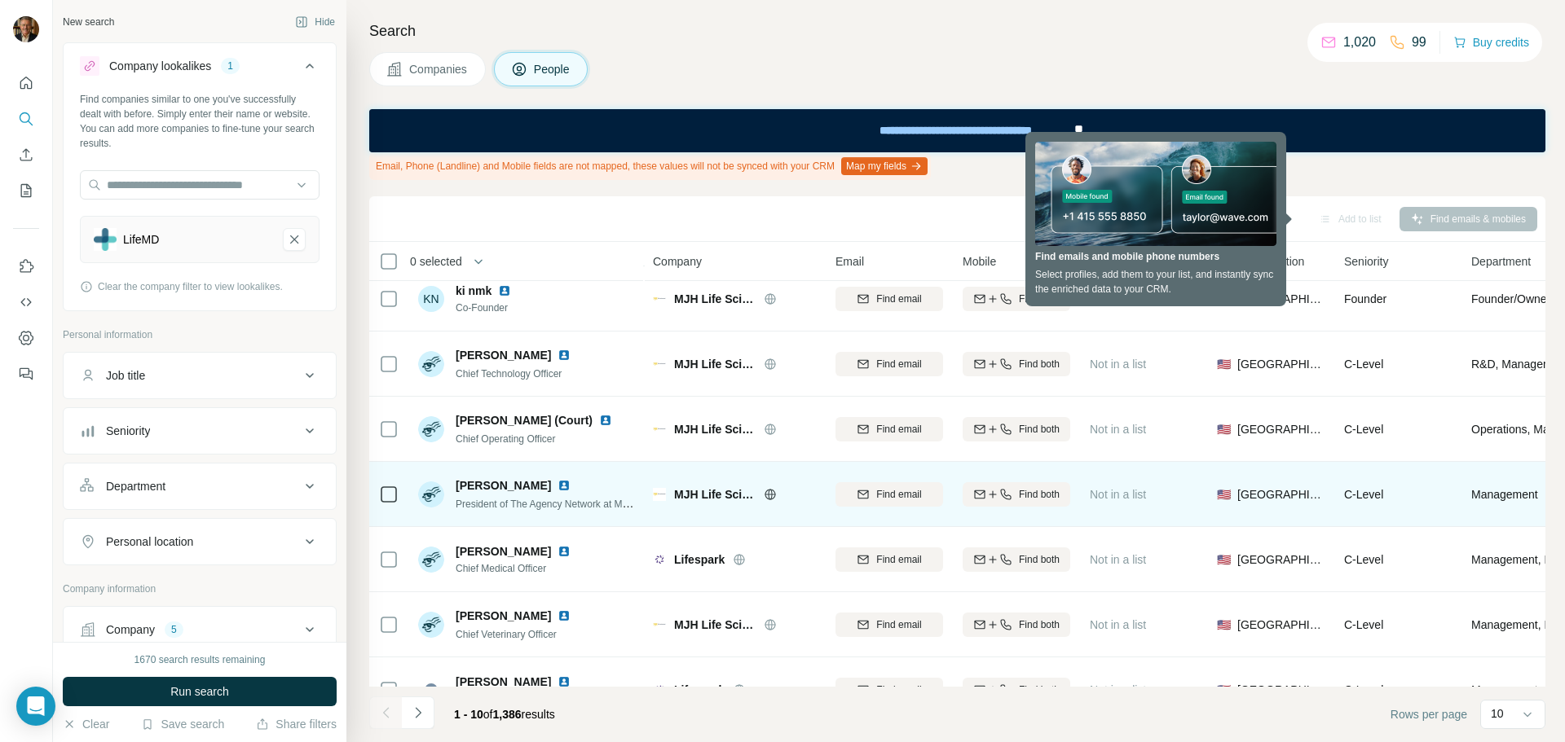
scroll to position [254, 0]
